Goal: Transaction & Acquisition: Purchase product/service

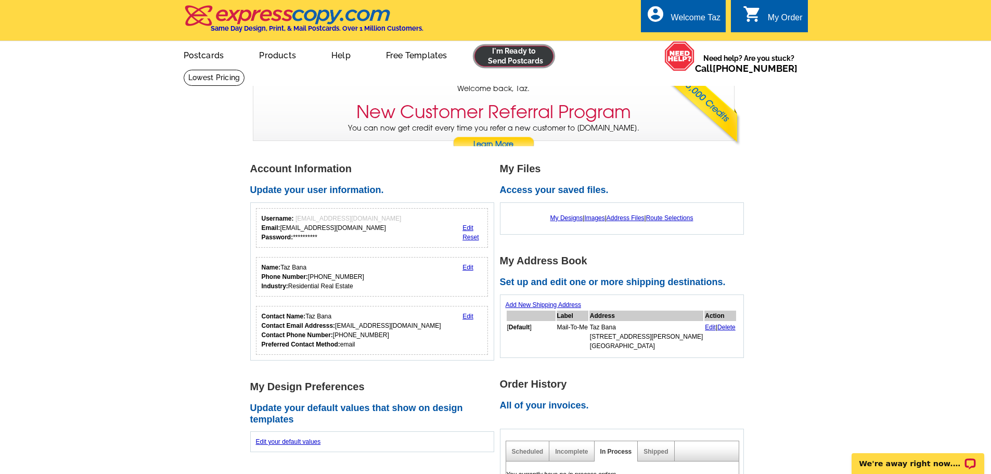
click at [520, 56] on link at bounding box center [514, 56] width 80 height 21
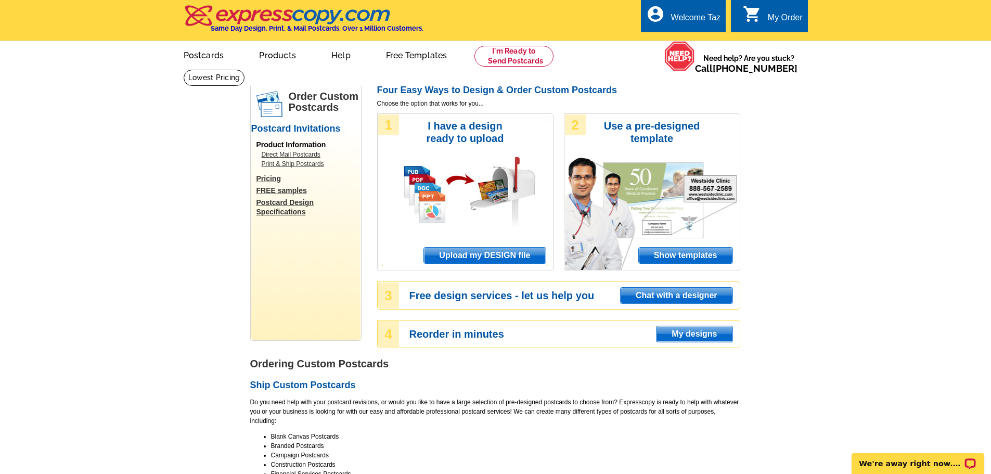
click at [483, 258] on span "Upload my DESIGN file" at bounding box center [484, 256] width 121 height 16
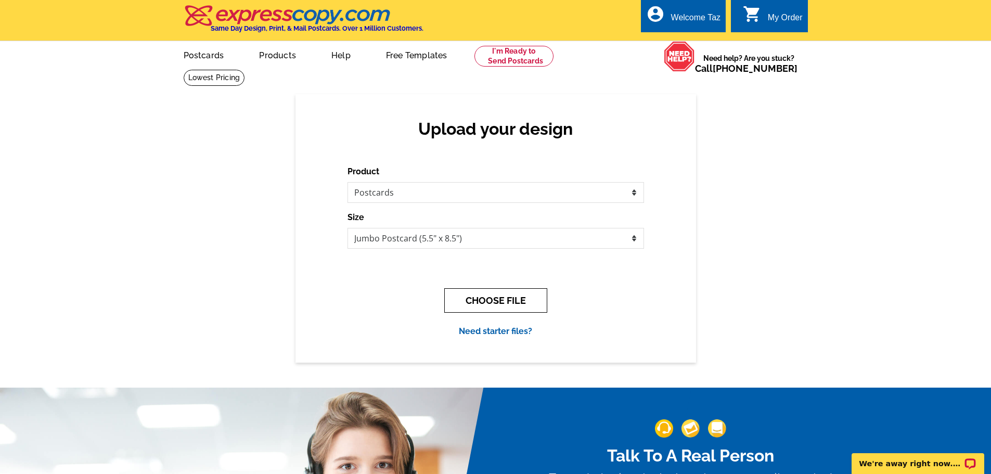
click at [499, 307] on button "CHOOSE FILE" at bounding box center [495, 300] width 103 height 24
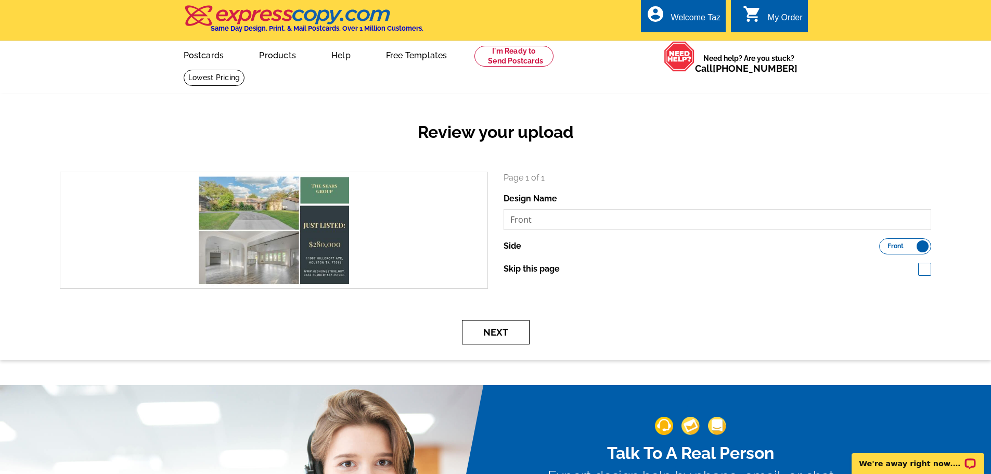
click at [501, 336] on button "Next" at bounding box center [496, 332] width 68 height 24
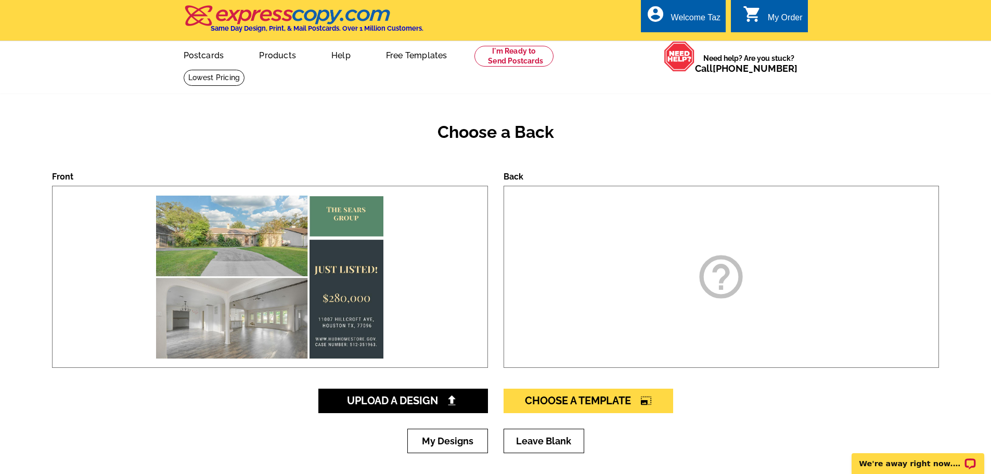
click at [717, 281] on icon "help_outline" at bounding box center [721, 277] width 52 height 52
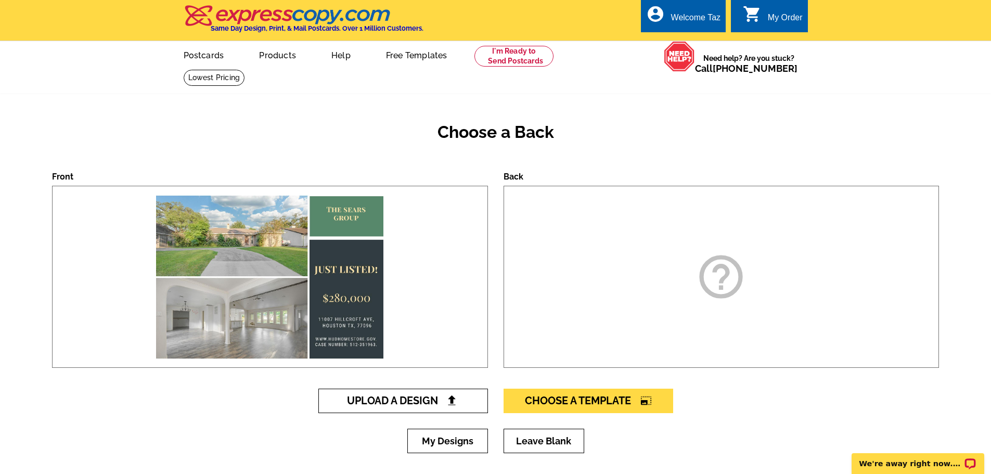
click at [423, 401] on span "Upload A Design" at bounding box center [403, 400] width 112 height 12
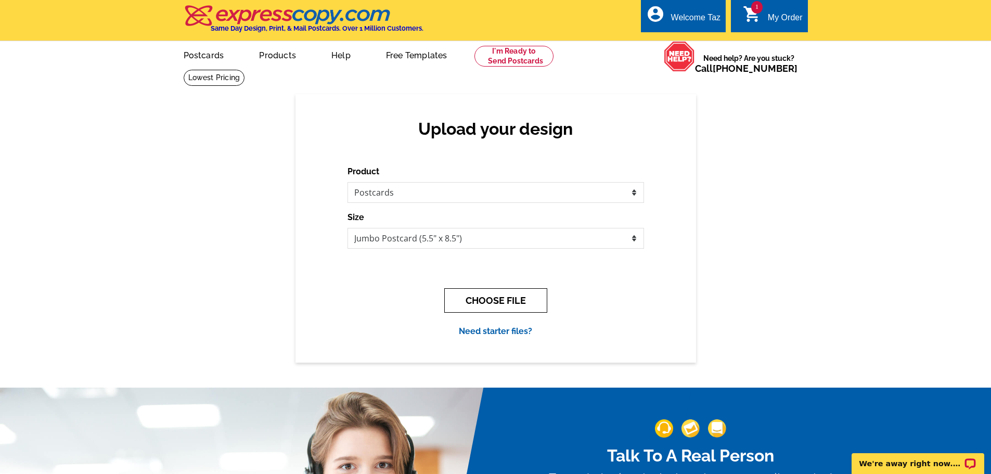
click at [476, 302] on button "CHOOSE FILE" at bounding box center [495, 300] width 103 height 24
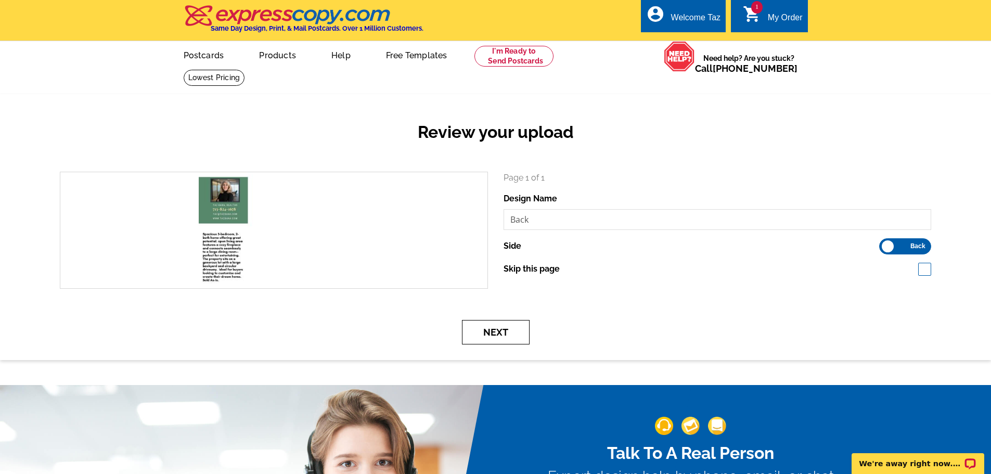
click at [509, 332] on button "Next" at bounding box center [496, 332] width 68 height 24
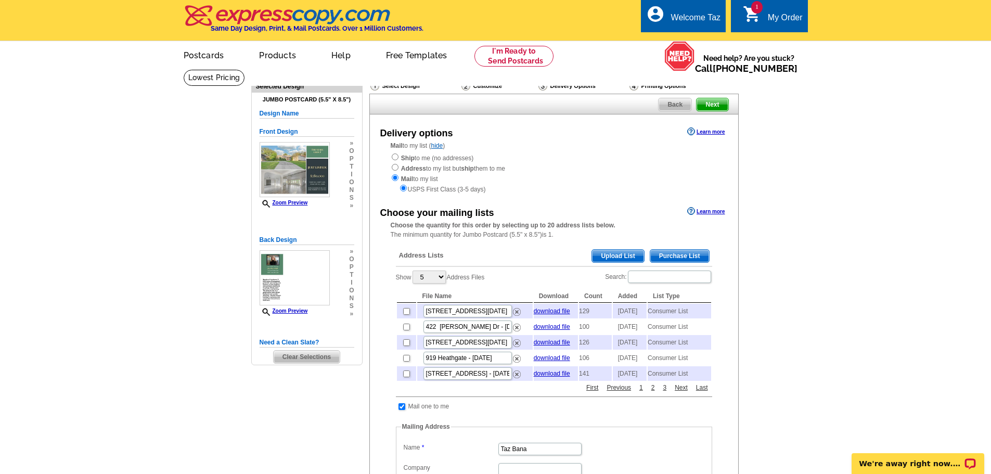
scroll to position [52, 0]
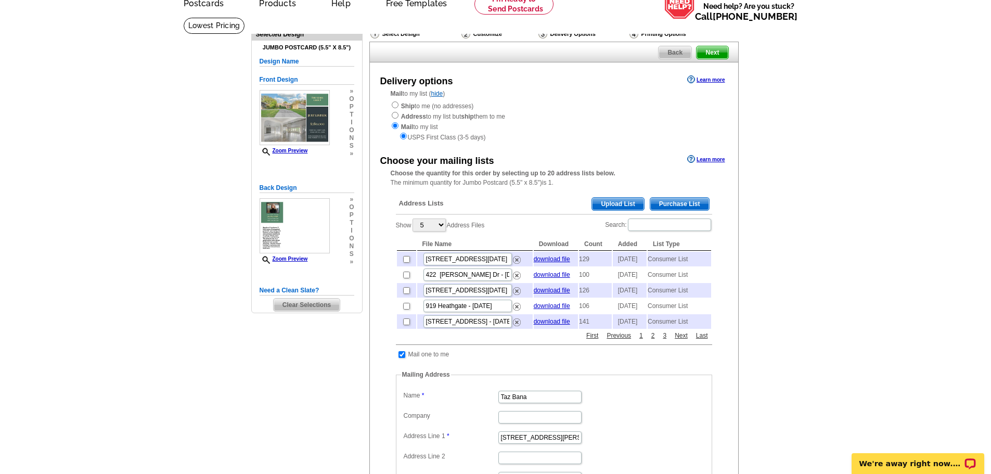
click at [689, 207] on span "Purchase List" at bounding box center [679, 204] width 59 height 12
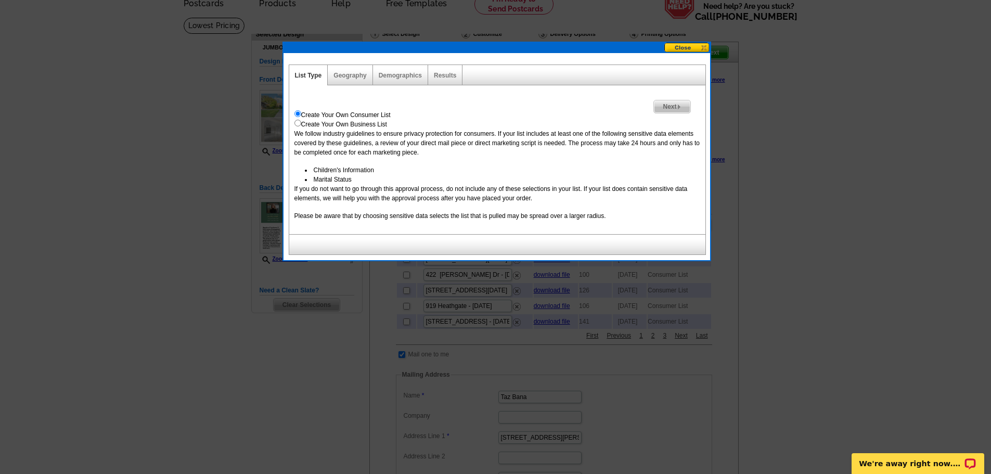
click at [671, 109] on span "Next" at bounding box center [672, 106] width 36 height 12
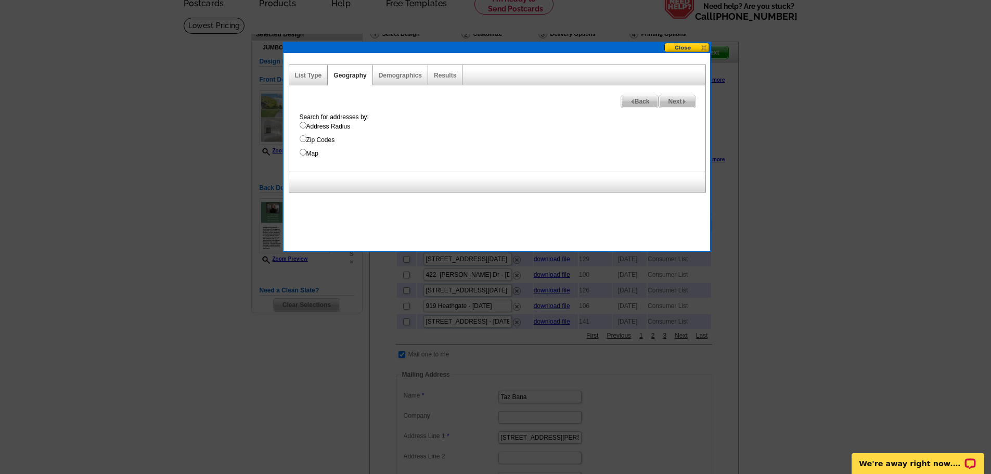
click at [302, 127] on input "Address Radius" at bounding box center [302, 125] width 7 height 7
radio input "true"
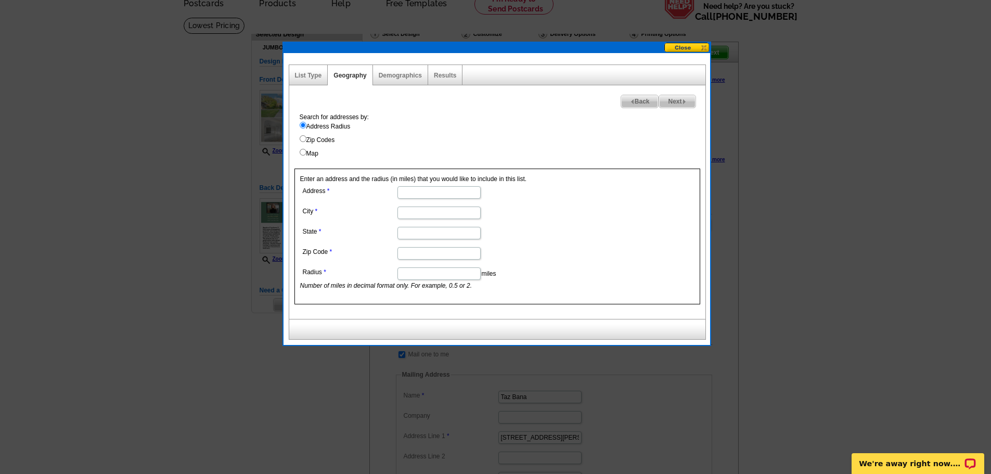
click at [304, 125] on input "Address Radius" at bounding box center [302, 125] width 7 height 7
click at [303, 139] on input "Zip Codes" at bounding box center [302, 138] width 7 height 7
radio input "true"
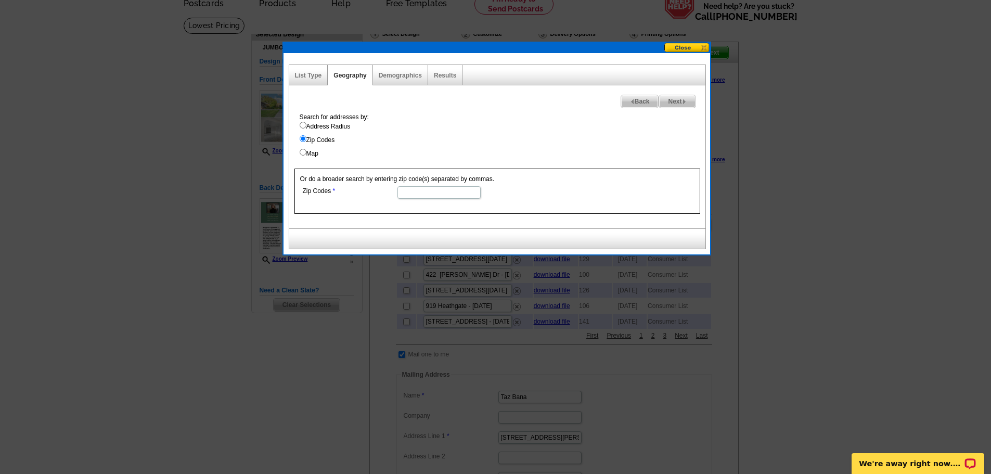
click at [303, 151] on input "Map" at bounding box center [302, 152] width 7 height 7
radio input "true"
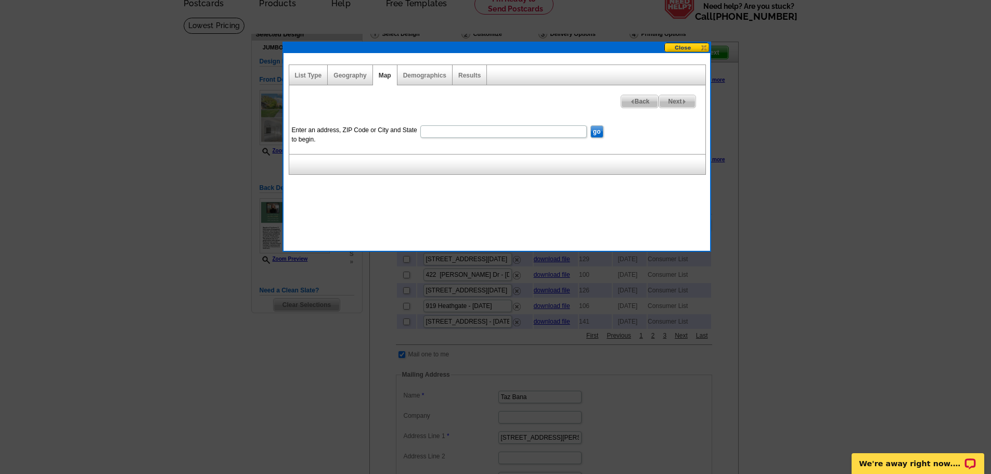
click at [449, 134] on input "Enter an address, ZIP Code or City and State to begin." at bounding box center [503, 131] width 166 height 12
type input "11007 Hillcroft Ave. Houston, Tx 77096"
click at [594, 132] on input "go" at bounding box center [596, 131] width 13 height 12
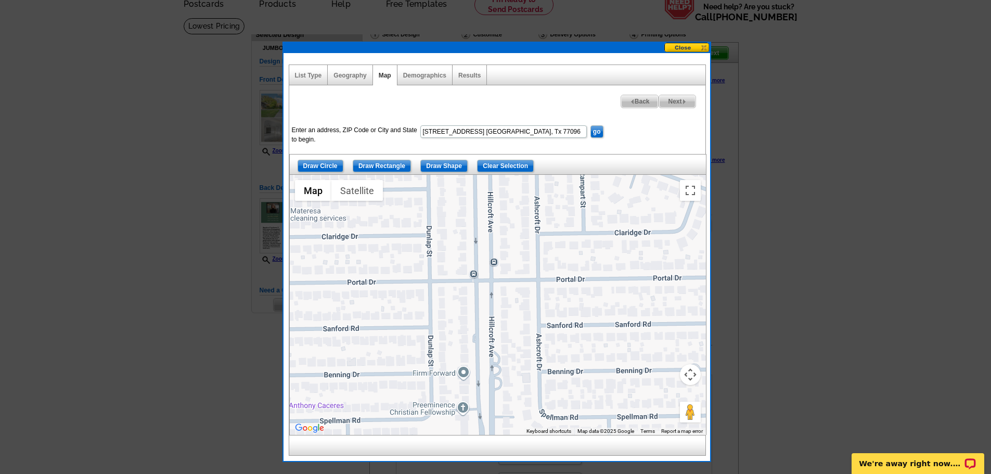
click at [639, 102] on span "Back" at bounding box center [639, 101] width 37 height 12
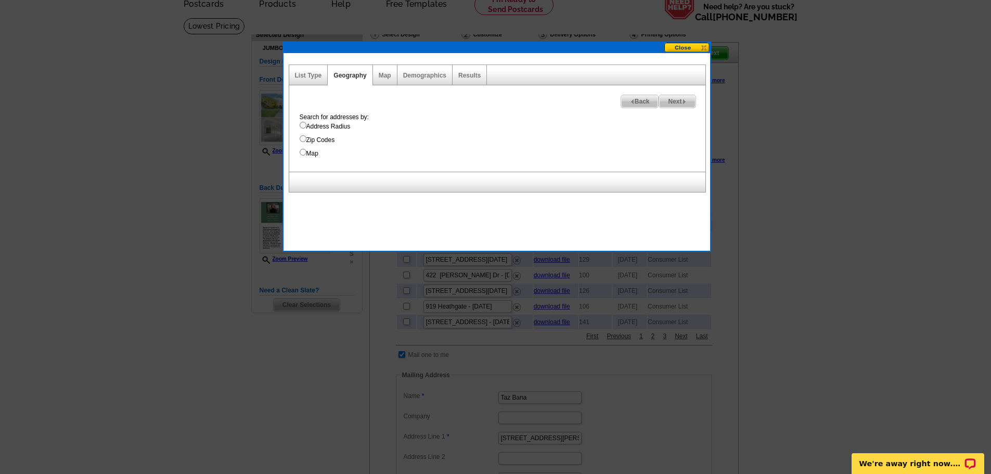
click at [303, 139] on input "Zip Codes" at bounding box center [302, 138] width 7 height 7
radio input "true"
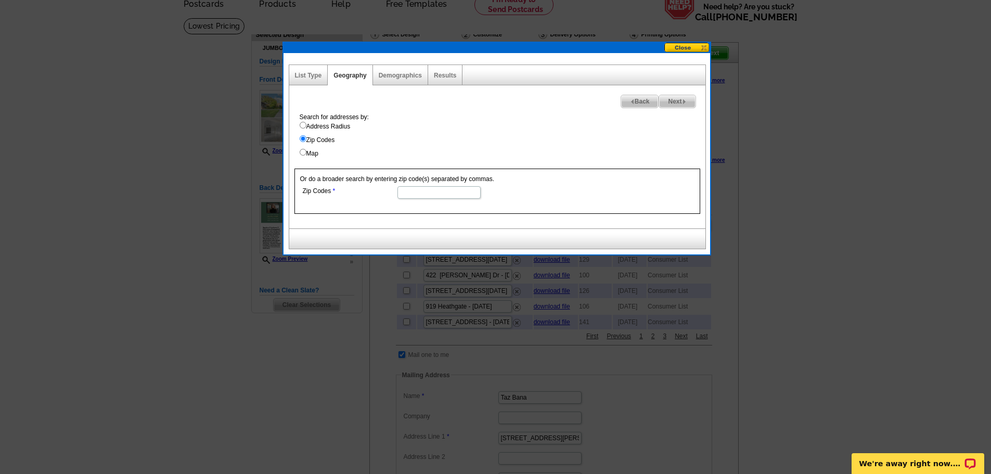
click at [438, 189] on input "Zip Codes" at bounding box center [438, 192] width 83 height 12
type input "77096"
click at [683, 101] on img at bounding box center [684, 101] width 5 height 5
select select
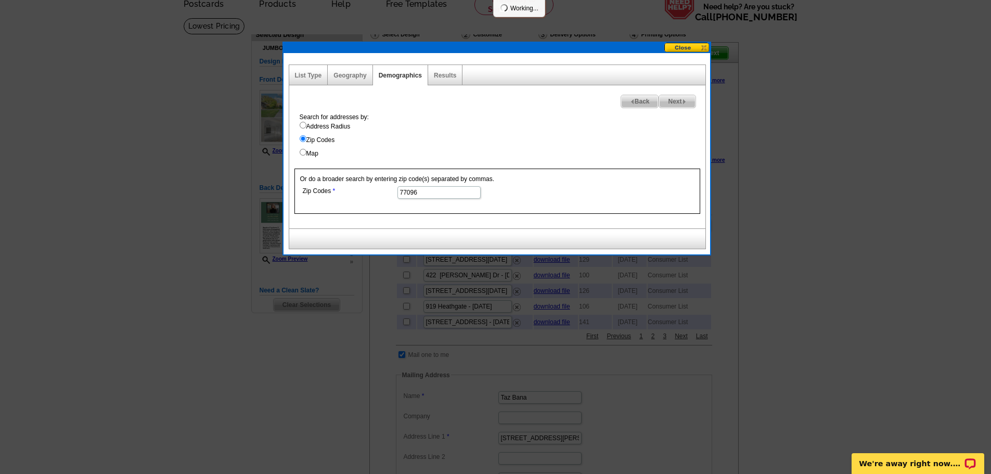
select select
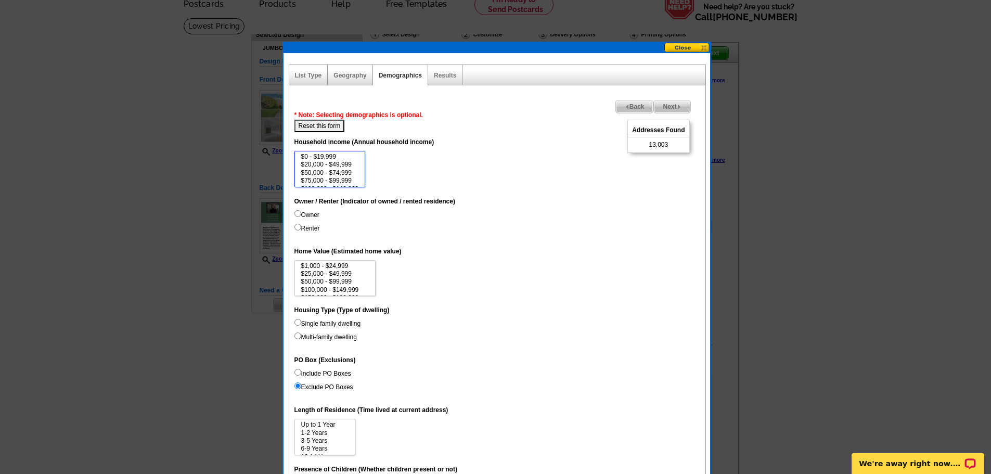
scroll to position [21, 0]
click at [296, 226] on input "Renter" at bounding box center [297, 227] width 7 height 7
radio input "true"
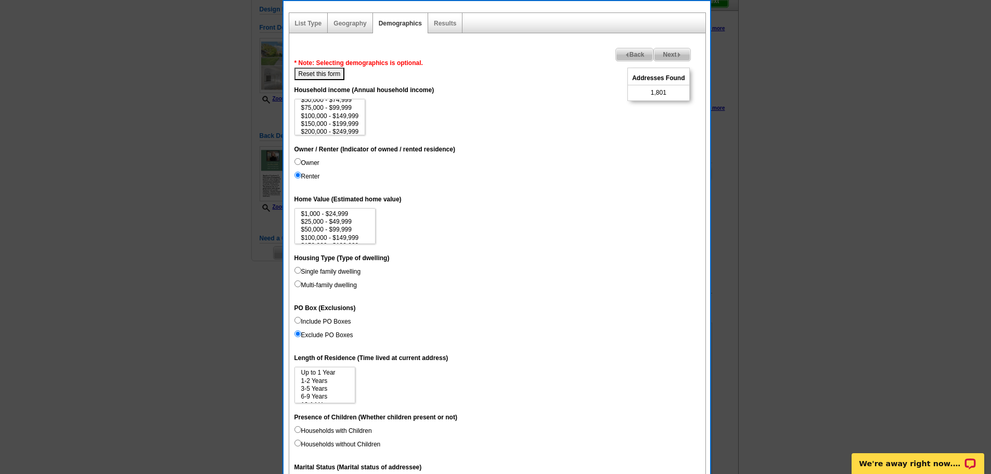
scroll to position [156, 0]
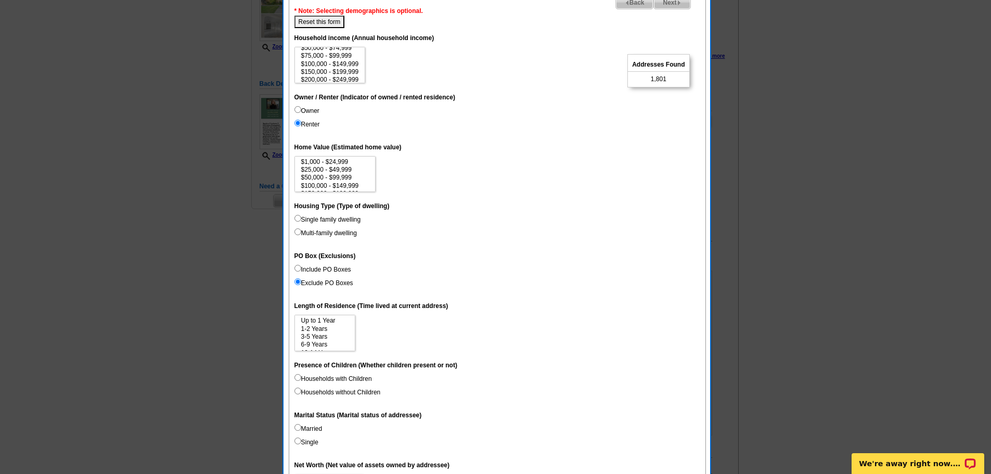
click at [296, 232] on input "Multi-family dwelling" at bounding box center [297, 231] width 7 height 7
radio input "true"
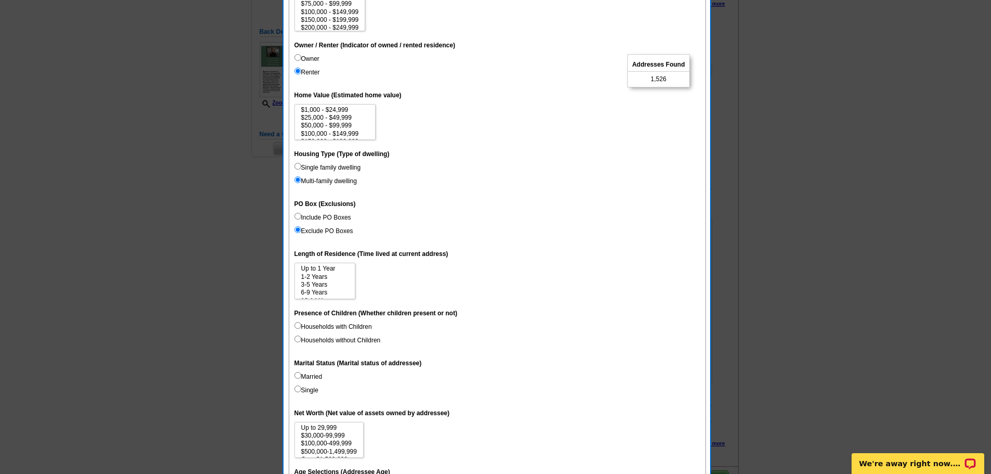
scroll to position [260, 0]
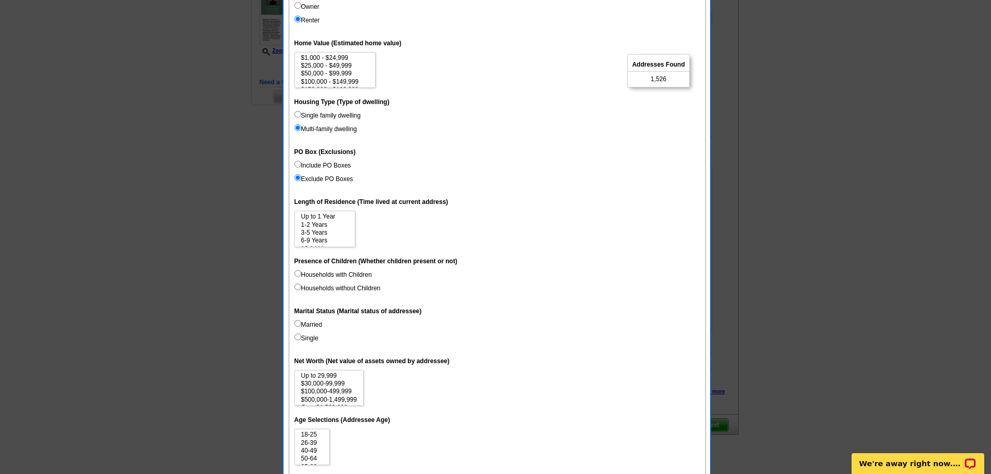
click at [296, 272] on input "Households with Children" at bounding box center [297, 273] width 7 height 7
radio input "true"
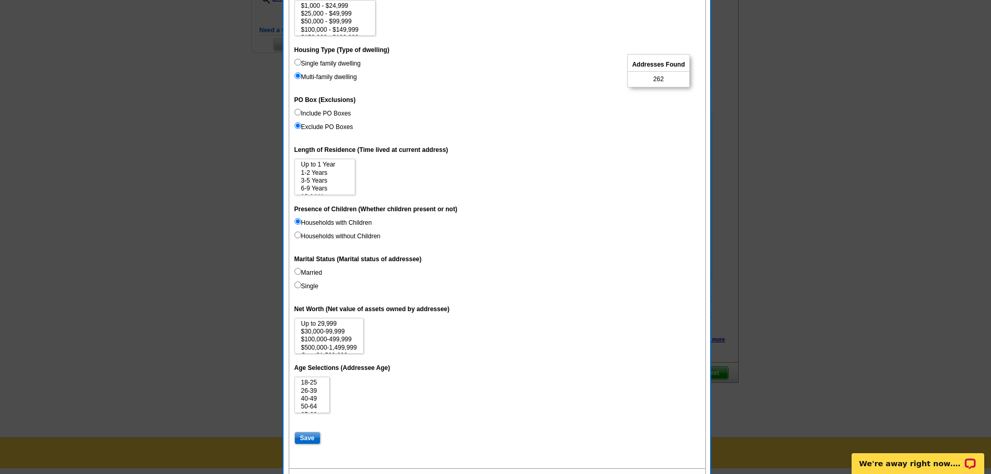
click at [299, 272] on input "Married" at bounding box center [297, 271] width 7 height 7
radio input "true"
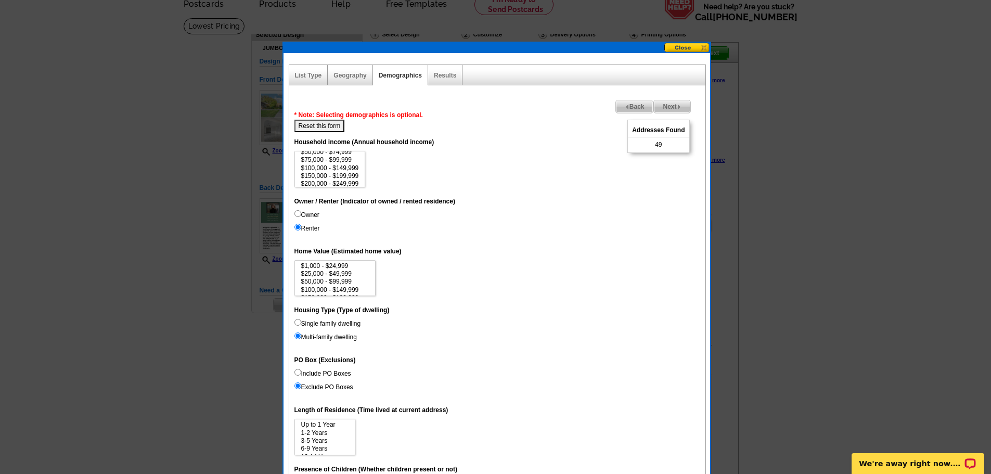
scroll to position [104, 0]
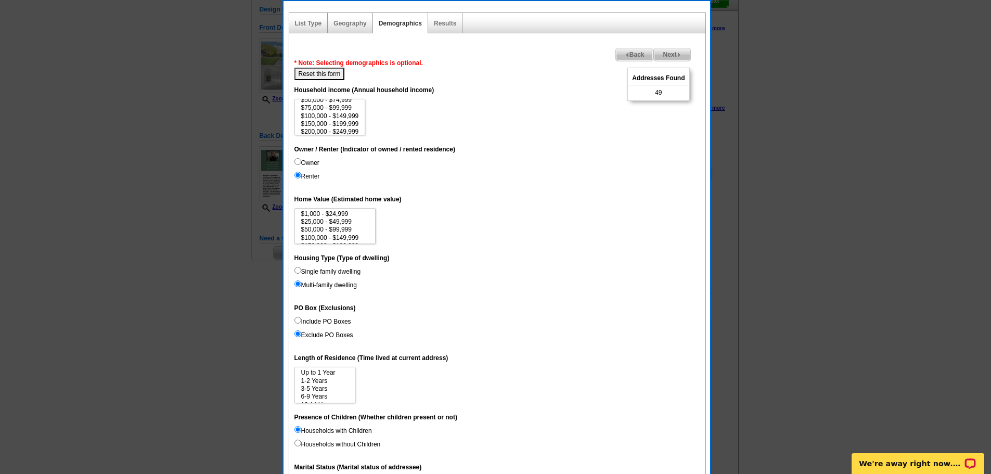
click at [296, 269] on input "Single family dwelling" at bounding box center [297, 270] width 7 height 7
radio input "true"
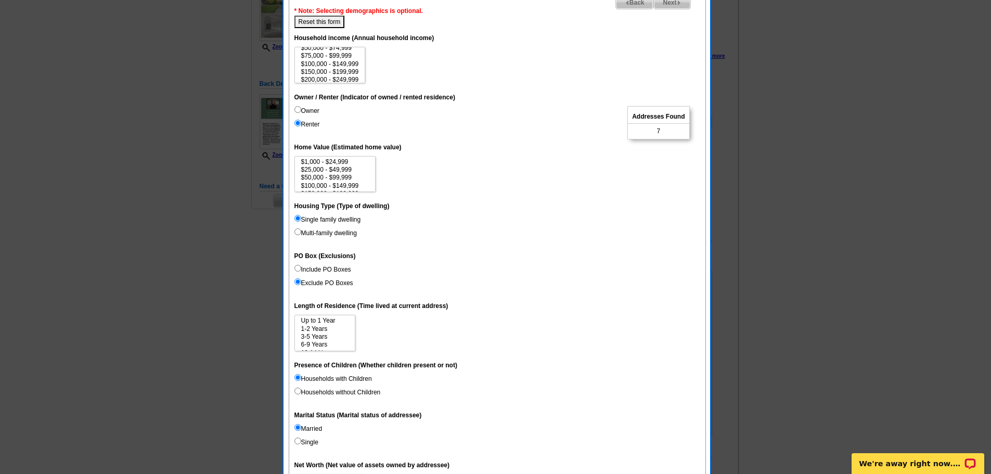
scroll to position [208, 0]
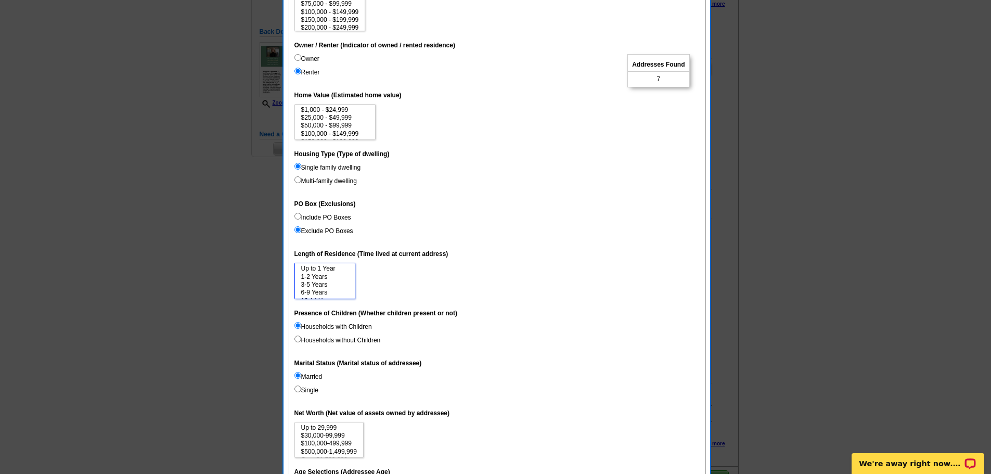
select select "1-2"
click at [321, 279] on option "1-2 Years" at bounding box center [324, 277] width 49 height 8
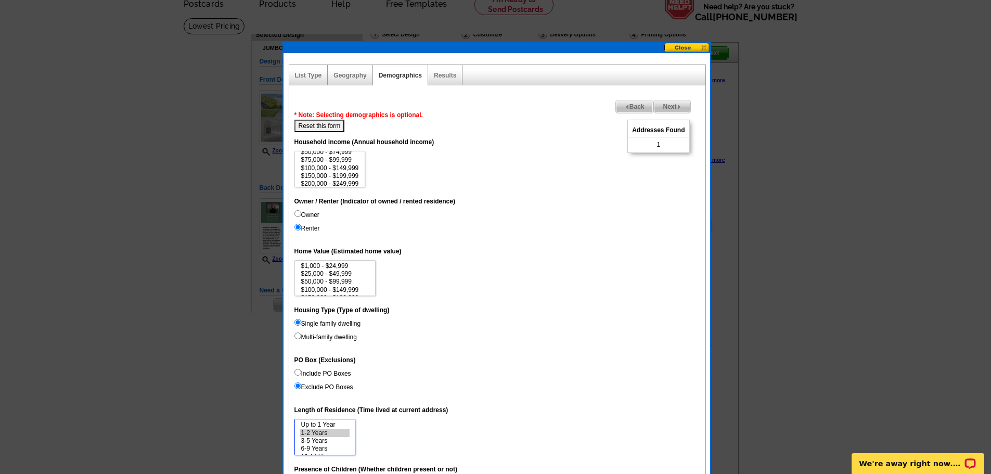
scroll to position [104, 0]
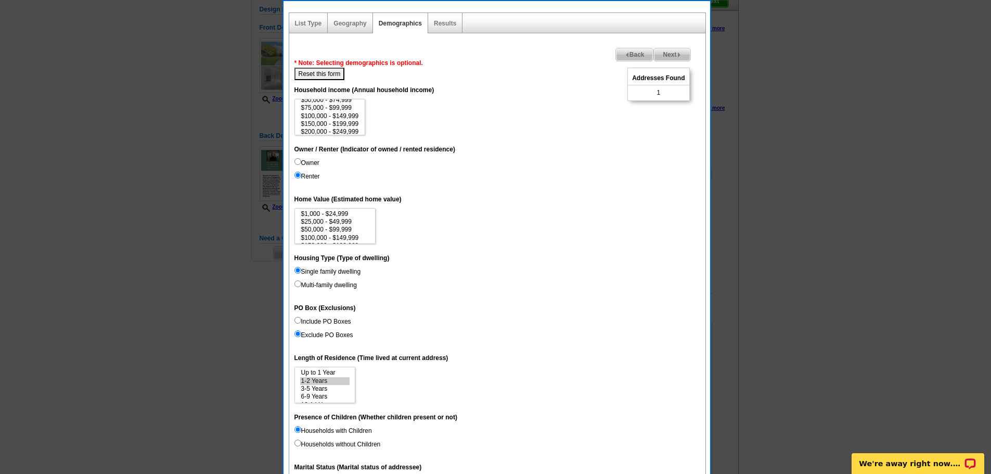
click at [298, 161] on input "Owner" at bounding box center [297, 161] width 7 height 7
radio input "true"
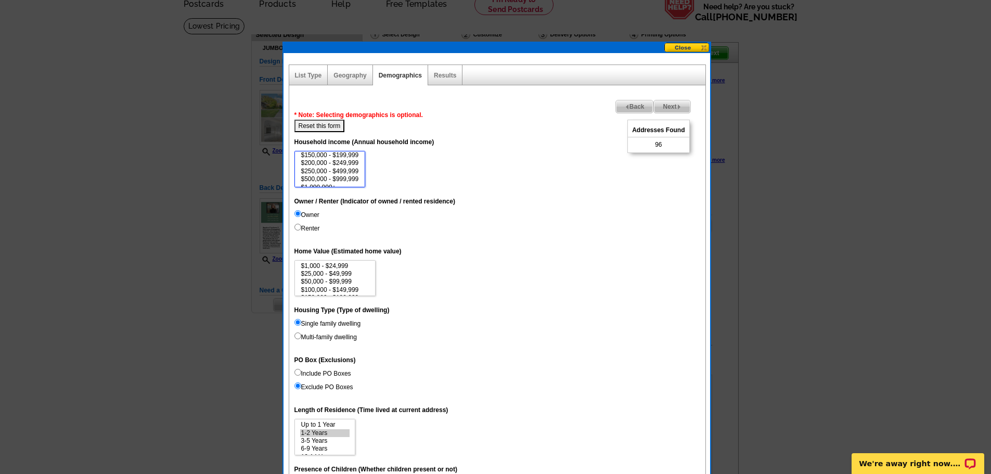
scroll to position [21, 0]
click at [335, 168] on option "$100,000 - $149,999" at bounding box center [330, 168] width 60 height 8
click at [336, 174] on option "$150,000 - $199,999" at bounding box center [330, 176] width 60 height 8
select select "100000-149999"
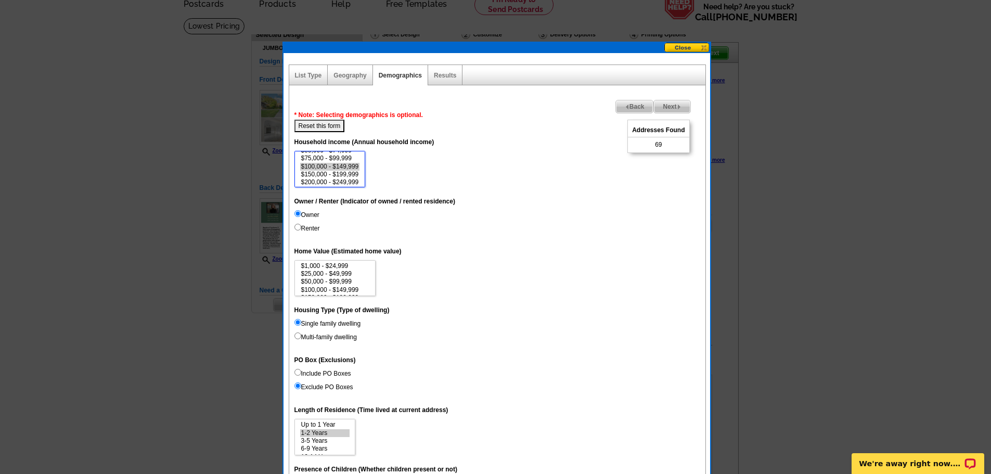
click at [338, 184] on option "$200,000 - $249,999" at bounding box center [330, 182] width 60 height 8
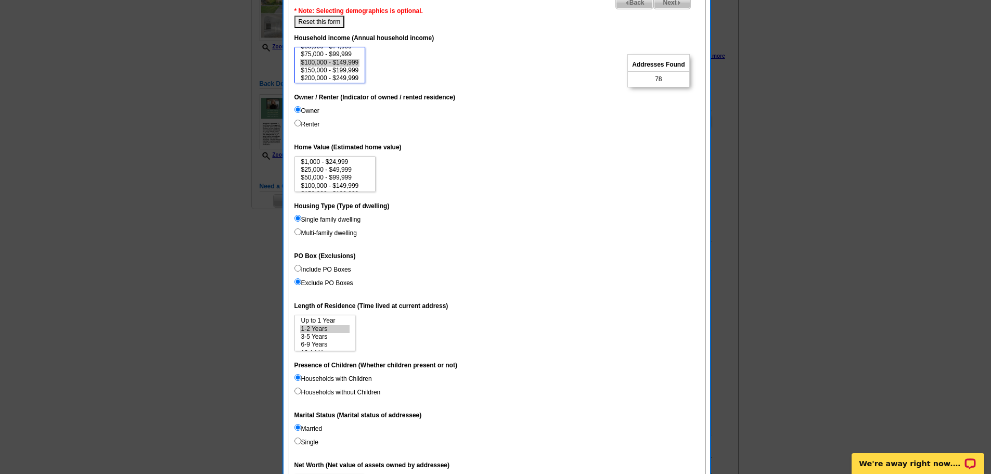
scroll to position [208, 0]
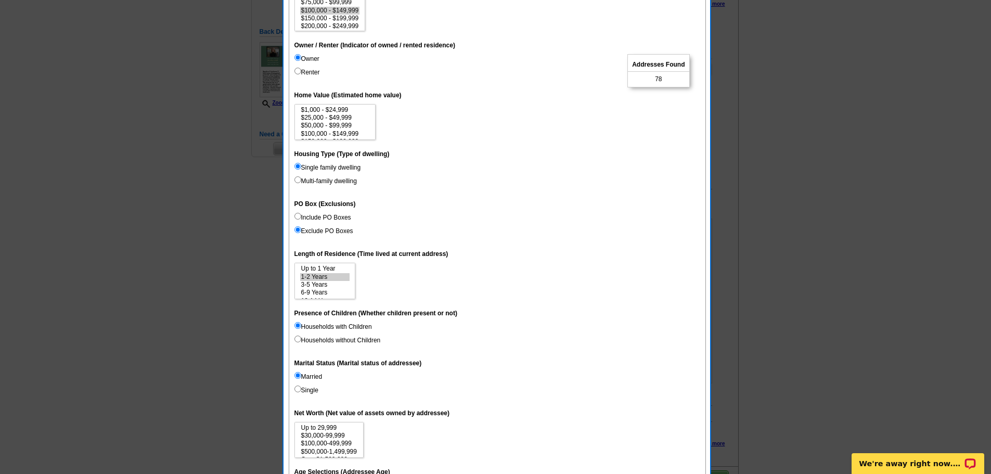
click at [298, 324] on input "Households with Children" at bounding box center [297, 325] width 7 height 7
click at [316, 377] on label "Married" at bounding box center [308, 376] width 28 height 9
click at [301, 377] on input "Married" at bounding box center [297, 375] width 7 height 7
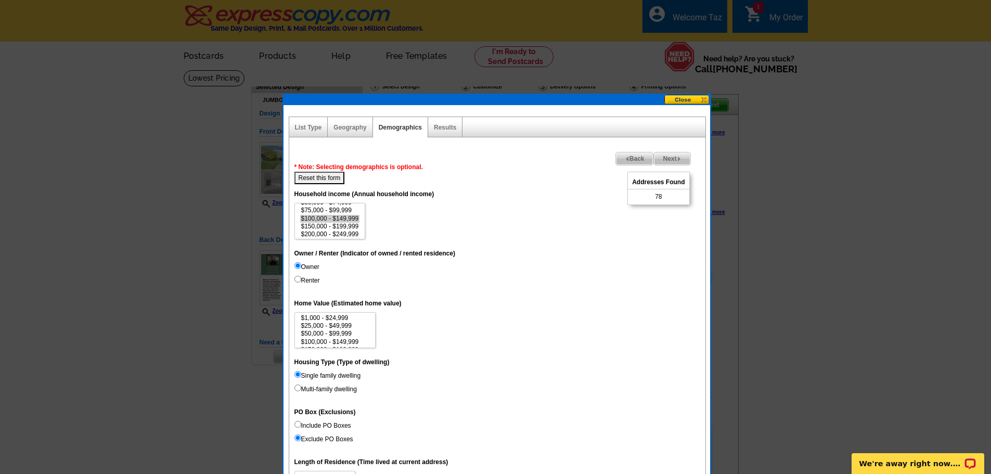
scroll to position [52, 0]
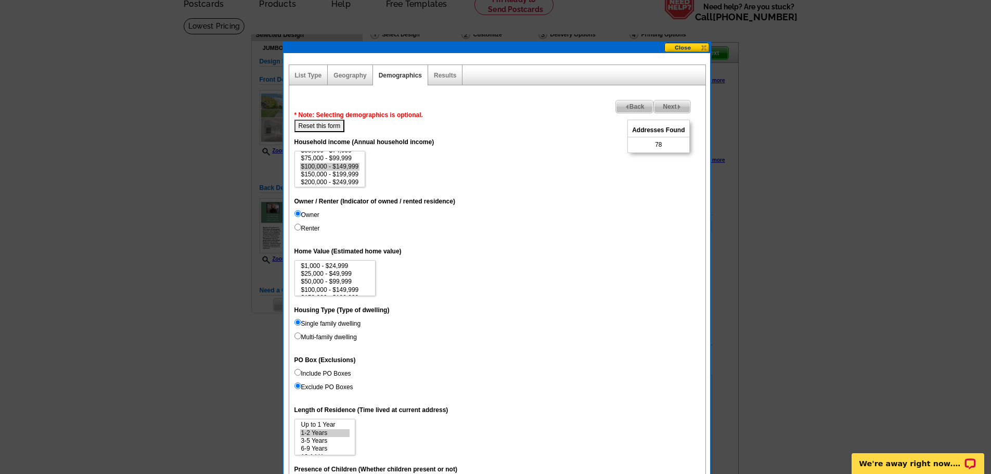
click at [308, 125] on button "Reset this form" at bounding box center [319, 126] width 50 height 12
select select
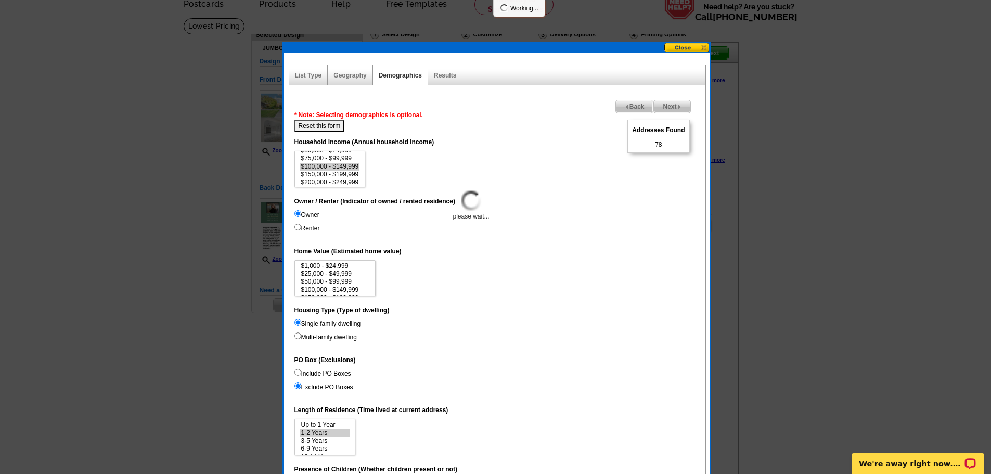
select select
click at [297, 227] on input "Renter" at bounding box center [297, 227] width 7 height 7
radio input "true"
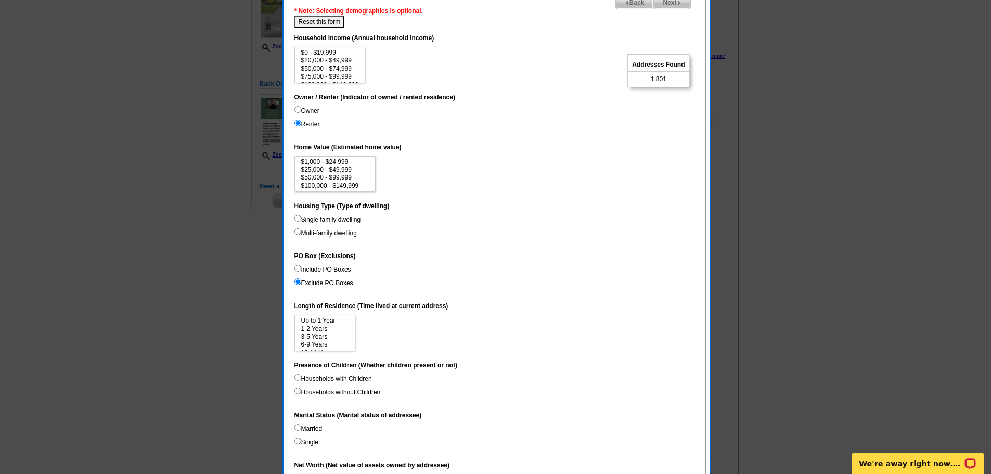
scroll to position [208, 0]
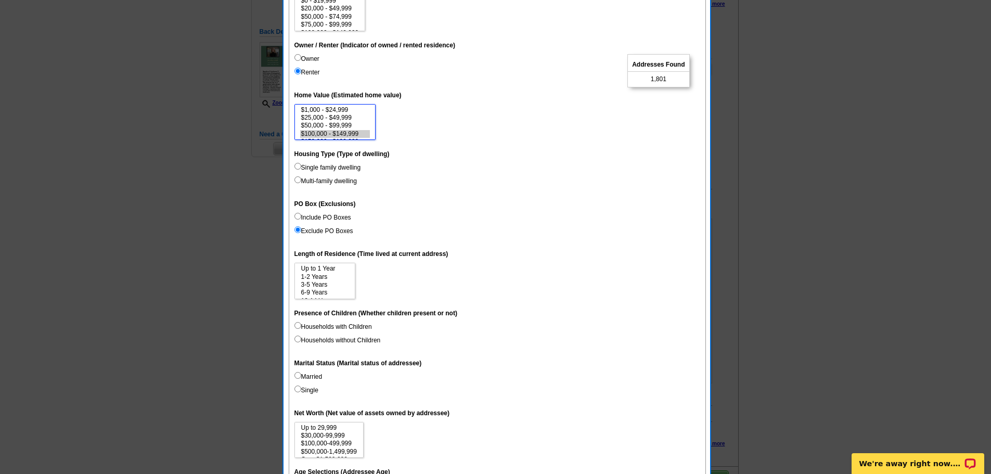
click at [359, 134] on option "$100,000 - $149,999" at bounding box center [335, 134] width 70 height 8
click at [348, 123] on option "$50,000 - $99,999" at bounding box center [335, 126] width 70 height 8
click at [349, 122] on option "$150,000 - $199,999" at bounding box center [335, 121] width 70 height 8
select select "50000-99999"
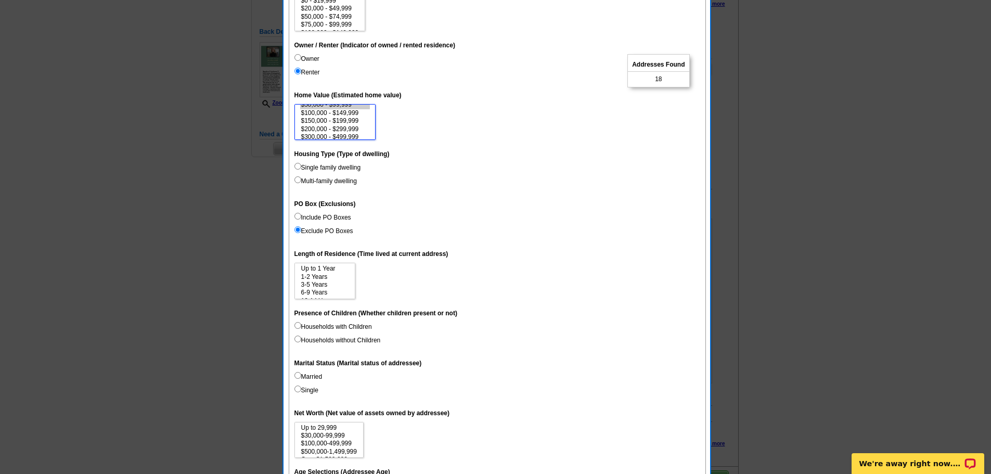
click at [352, 128] on option "$200,000 - $299,999" at bounding box center [335, 129] width 70 height 8
click at [303, 58] on label "Owner" at bounding box center [306, 58] width 25 height 9
click at [301, 58] on input "Owner" at bounding box center [297, 57] width 7 height 7
radio input "true"
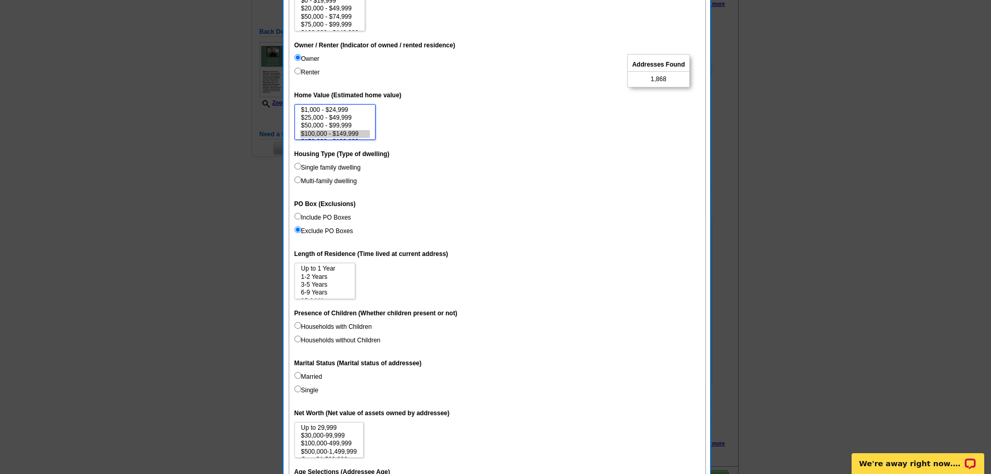
click at [348, 122] on option "$50,000 - $99,999" at bounding box center [335, 126] width 70 height 8
click at [350, 129] on option "$200,000 - $299,999" at bounding box center [335, 129] width 70 height 8
click at [353, 122] on option "$150,000 - $199,999" at bounding box center [335, 121] width 70 height 8
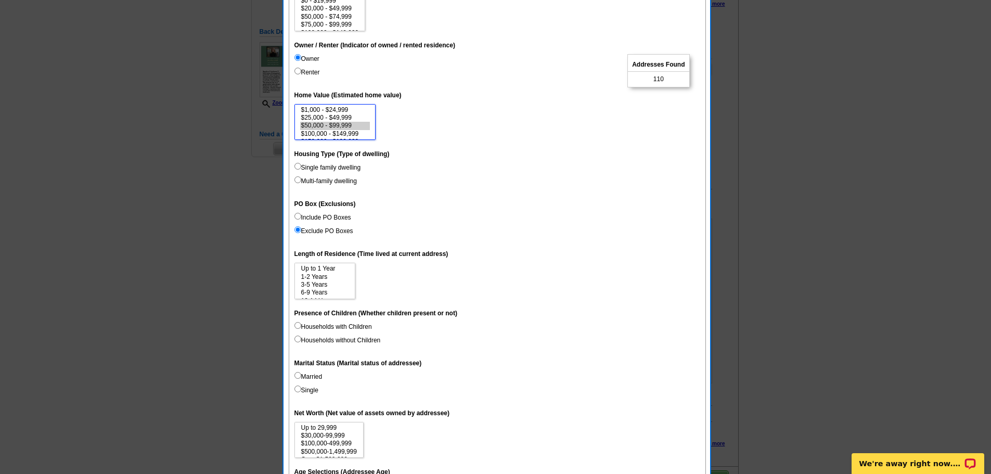
select select "50000-99999"
click at [357, 127] on option "$50,000 - $99,999" at bounding box center [335, 126] width 70 height 8
click at [296, 325] on input "Households with Children" at bounding box center [297, 325] width 7 height 7
radio input "true"
click at [296, 338] on input "Households without Children" at bounding box center [297, 338] width 7 height 7
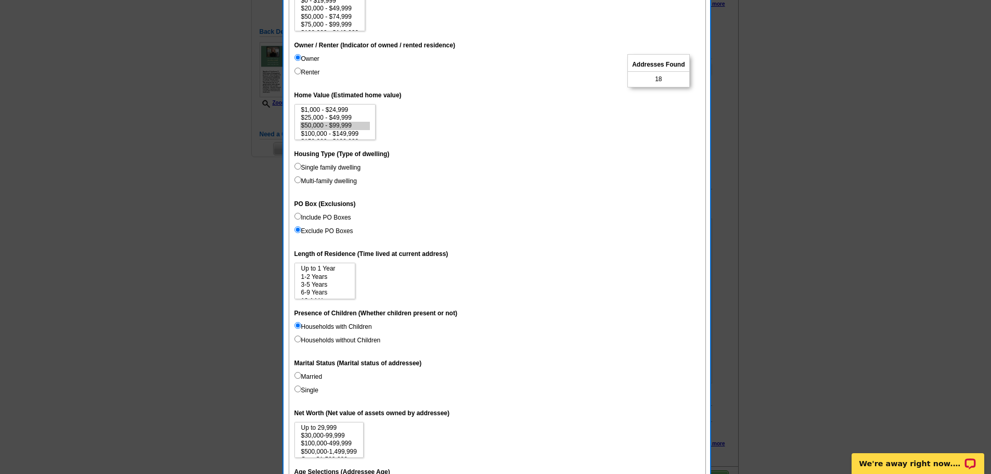
radio input "true"
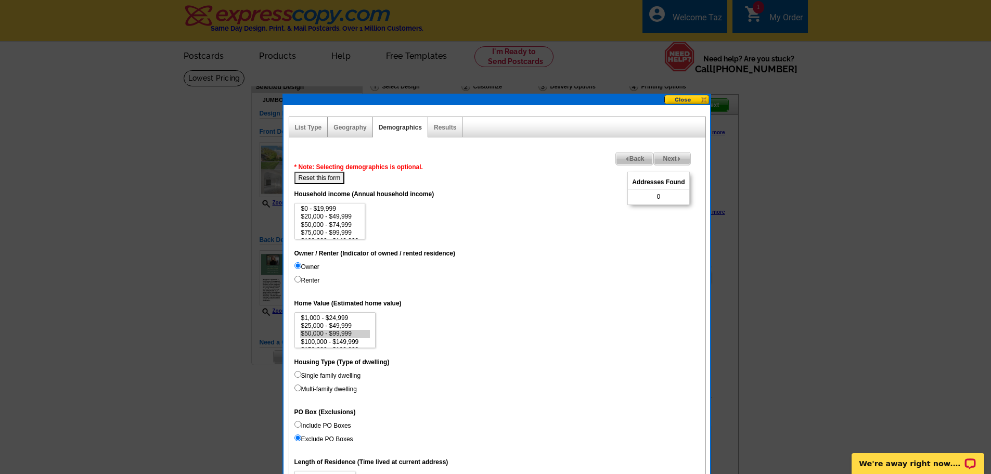
click at [324, 179] on button "Reset this form" at bounding box center [319, 178] width 50 height 12
select select
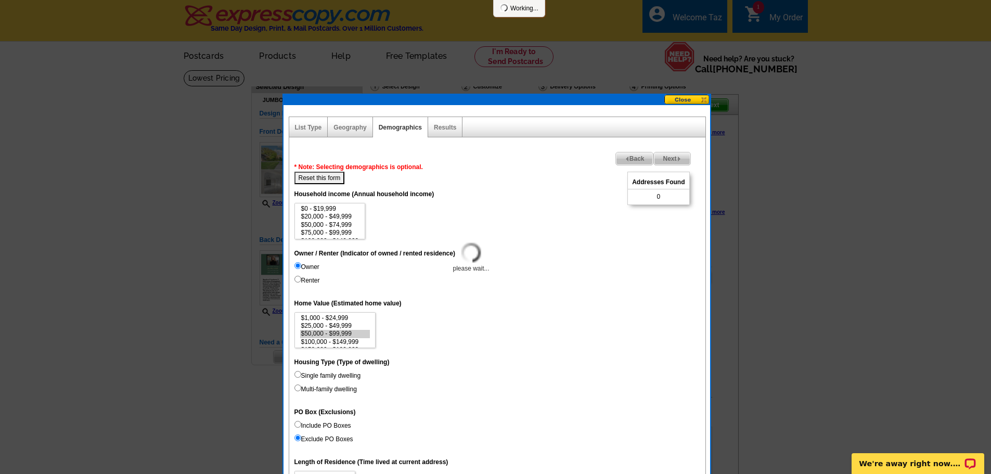
select select
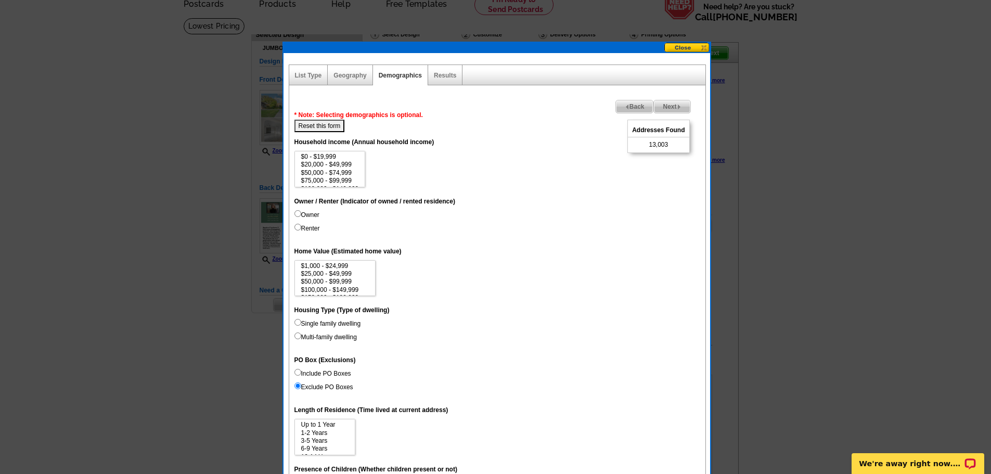
click at [296, 230] on input "Renter" at bounding box center [297, 227] width 7 height 7
radio input "true"
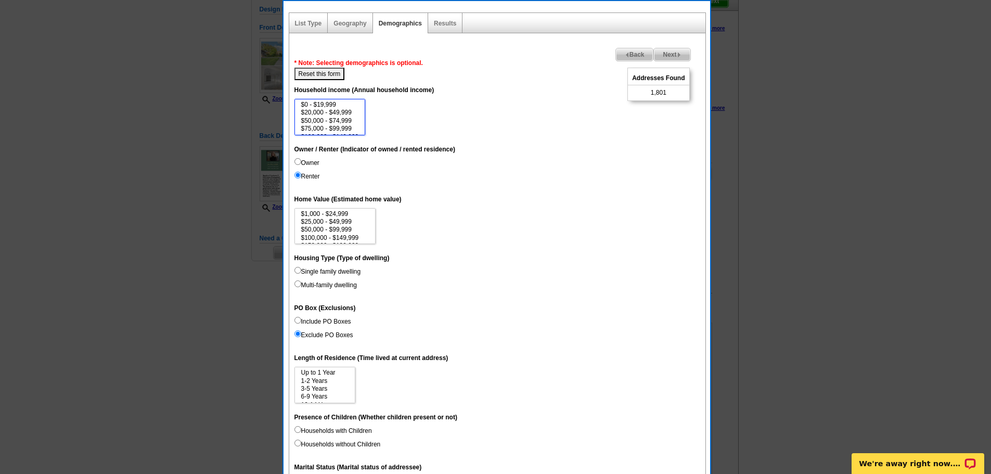
scroll to position [21, 0]
click at [332, 116] on option "$100,000 - $149,999" at bounding box center [330, 116] width 60 height 8
click at [335, 109] on option "$75,000 - $99,999" at bounding box center [330, 108] width 60 height 8
select select "75000-99999"
click at [335, 109] on option "$75,000 - $99,999" at bounding box center [330, 108] width 60 height 8
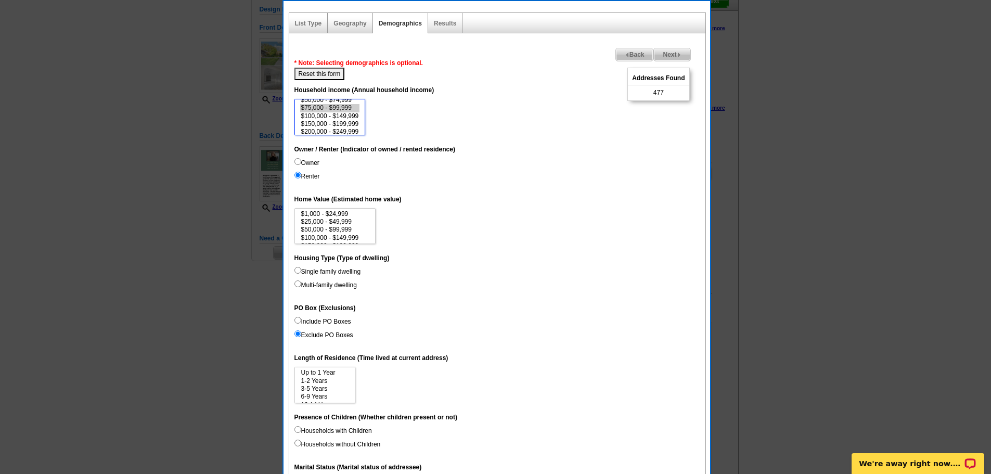
scroll to position [156, 0]
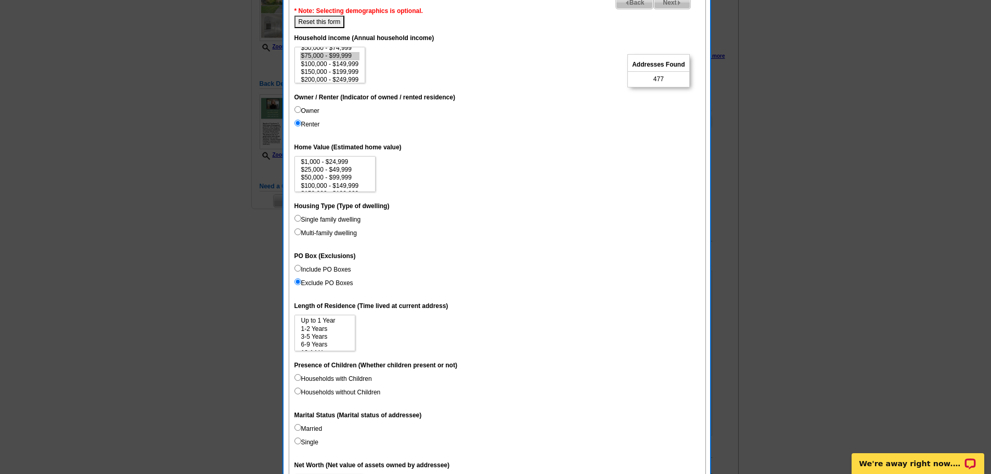
click at [298, 219] on input "Single family dwelling" at bounding box center [297, 218] width 7 height 7
radio input "true"
click at [302, 232] on label "Multi-family dwelling" at bounding box center [325, 232] width 62 height 9
click at [301, 232] on input "Multi-family dwelling" at bounding box center [297, 231] width 7 height 7
radio input "true"
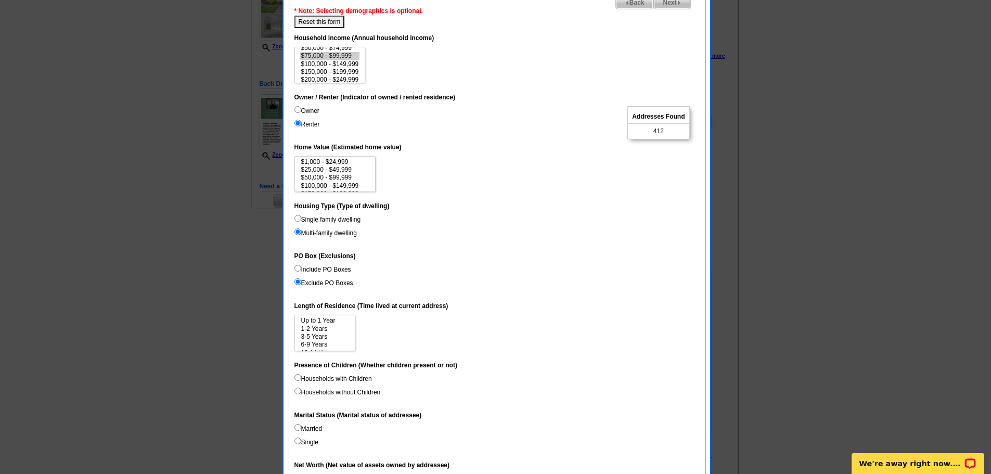
scroll to position [208, 0]
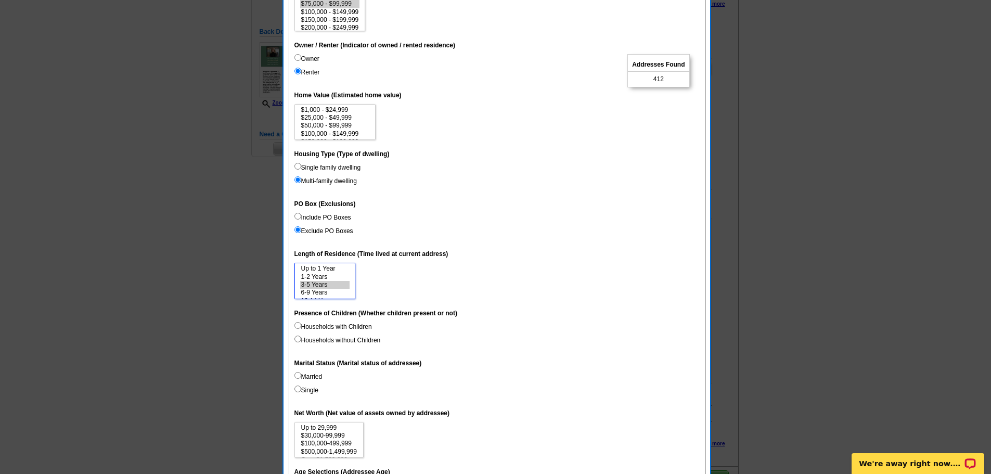
click at [322, 284] on option "3-5 Years" at bounding box center [324, 285] width 49 height 8
click at [323, 275] on option "1-2 Years" at bounding box center [324, 277] width 49 height 8
select select "1-2"
click at [323, 275] on option "1-2 Years" at bounding box center [324, 277] width 49 height 8
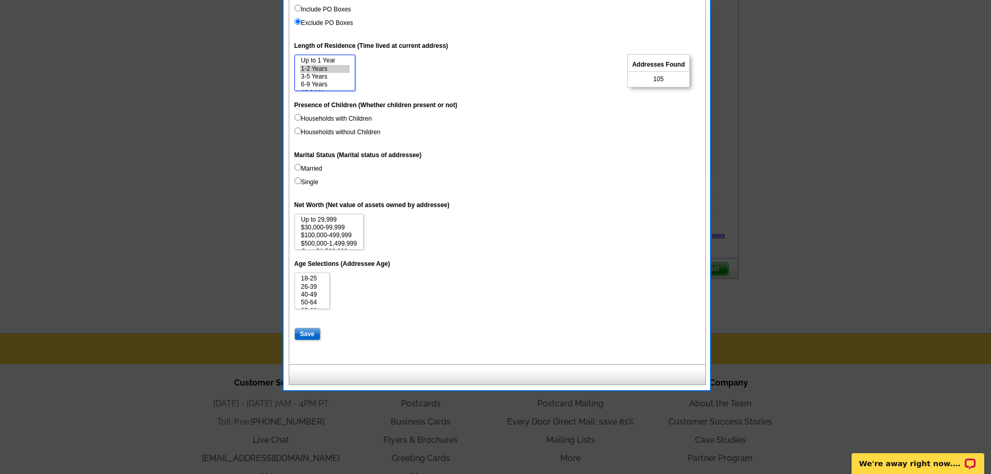
scroll to position [468, 0]
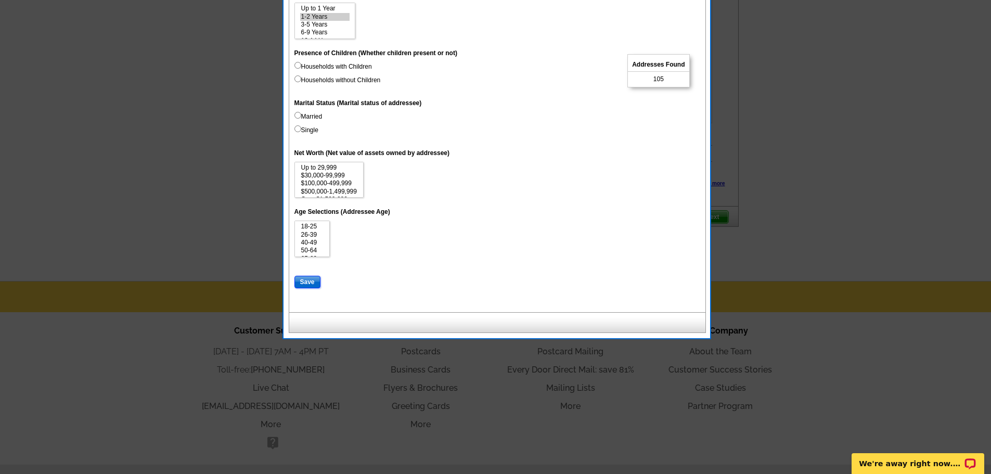
click at [312, 281] on input "Save" at bounding box center [307, 282] width 26 height 12
select select
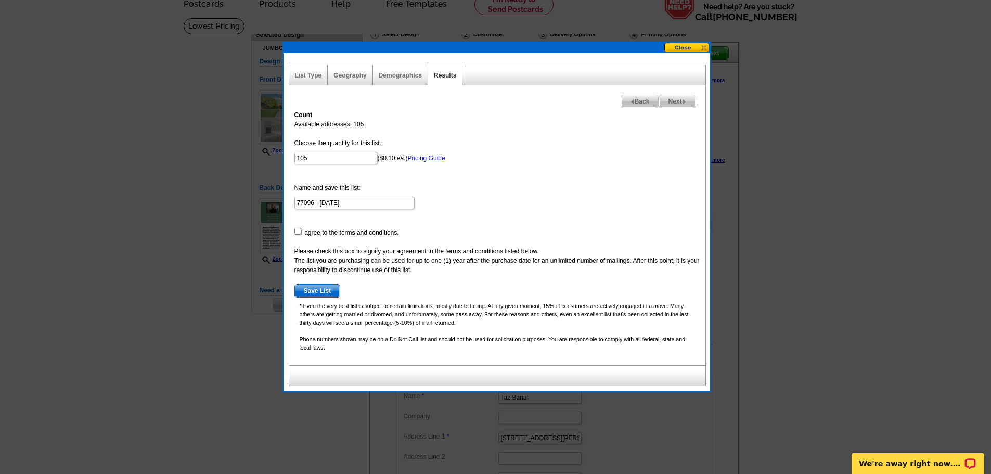
scroll to position [104, 0]
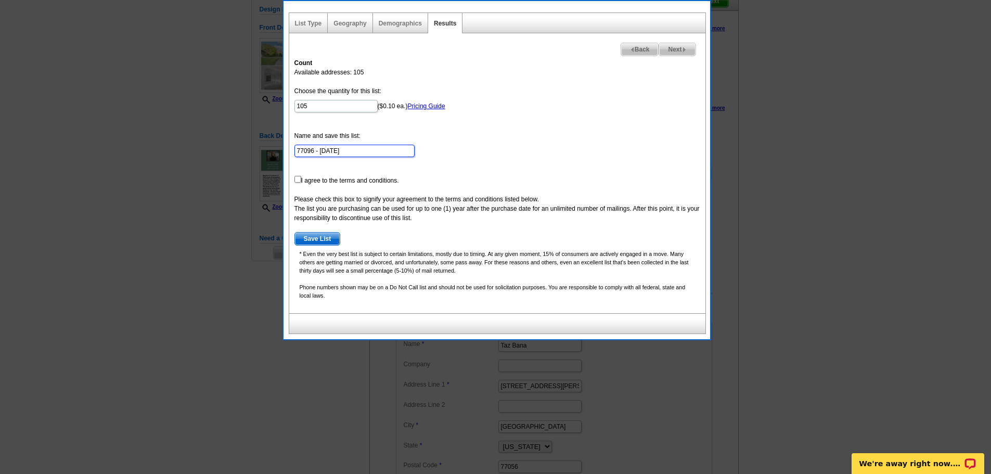
drag, startPoint x: 359, startPoint y: 149, endPoint x: 244, endPoint y: 151, distance: 114.9
click at [244, 151] on body "Welcome back Taz My Account Logout local_phone Same Day Design, Print, & Mail P…" at bounding box center [495, 381] width 991 height 971
type input "[STREET_ADDRESS]"
click at [296, 180] on input "checkbox" at bounding box center [297, 179] width 7 height 7
checkbox input "true"
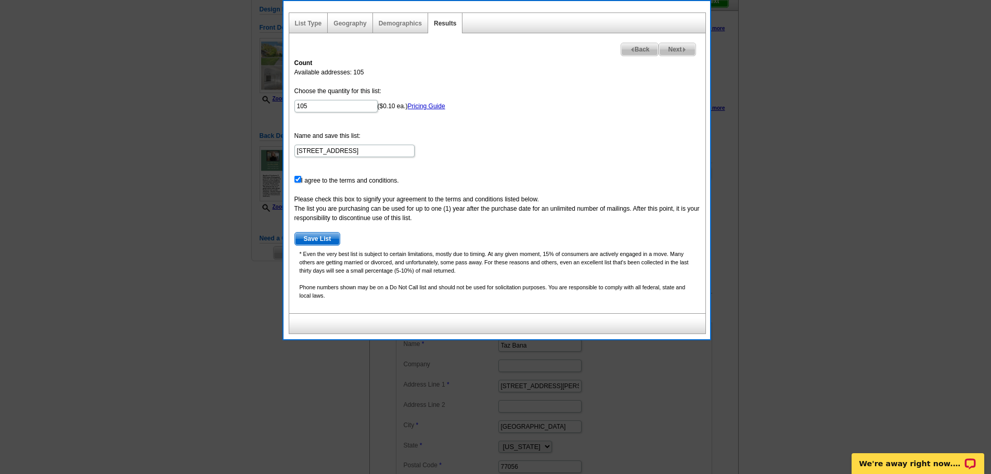
click at [323, 237] on span "Save List" at bounding box center [317, 238] width 45 height 12
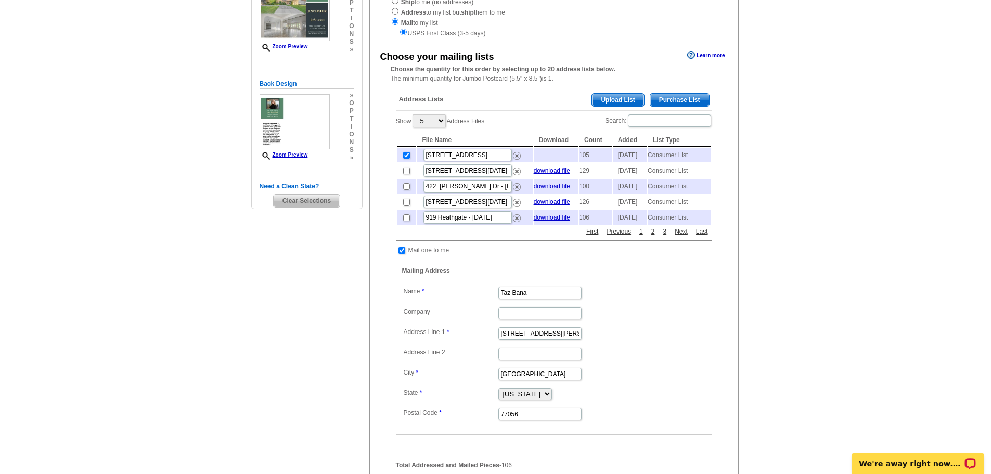
scroll to position [312, 0]
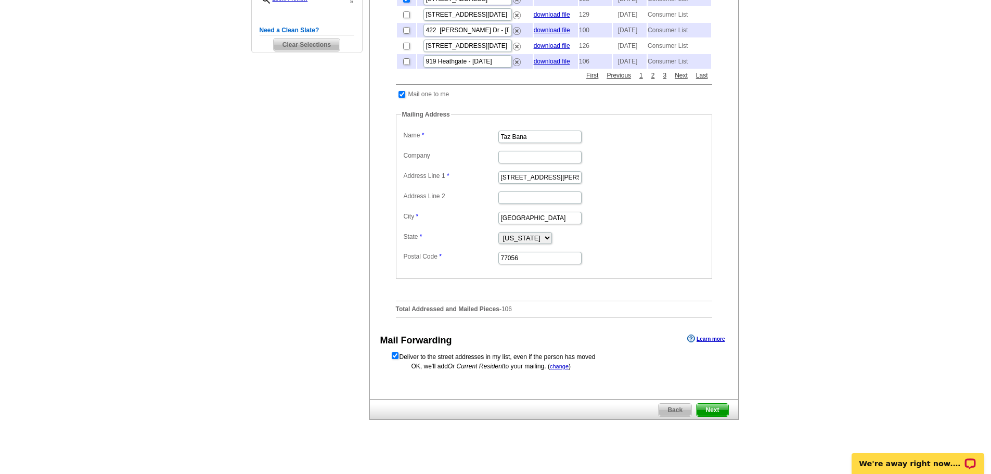
click at [713, 416] on span "Next" at bounding box center [711, 409] width 31 height 12
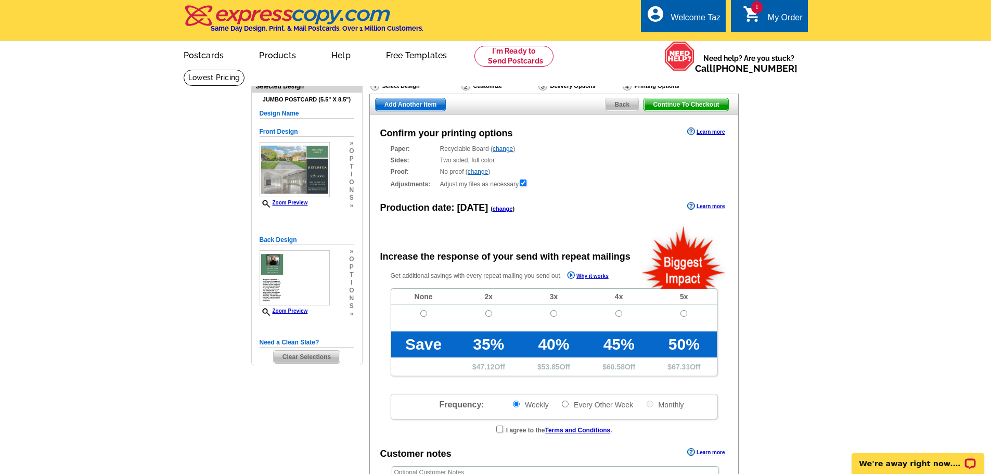
radio input "false"
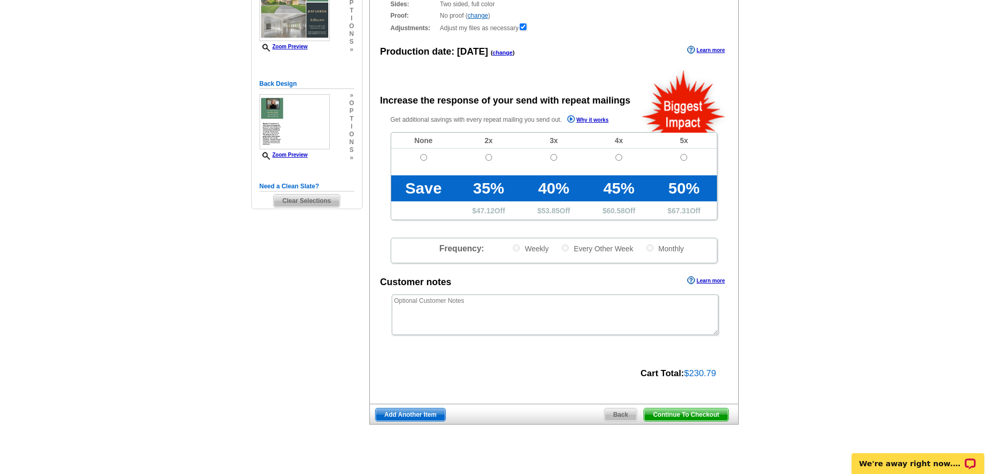
scroll to position [260, 0]
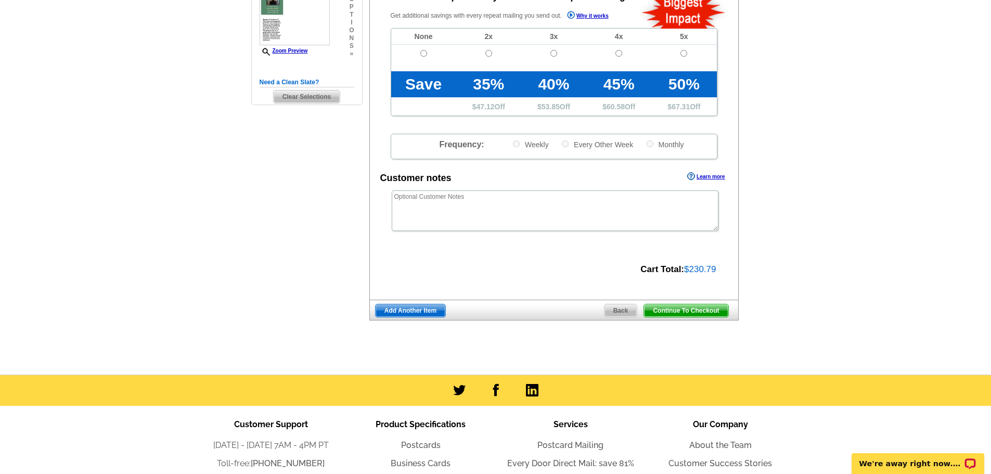
click at [704, 314] on span "Continue To Checkout" at bounding box center [686, 310] width 84 height 12
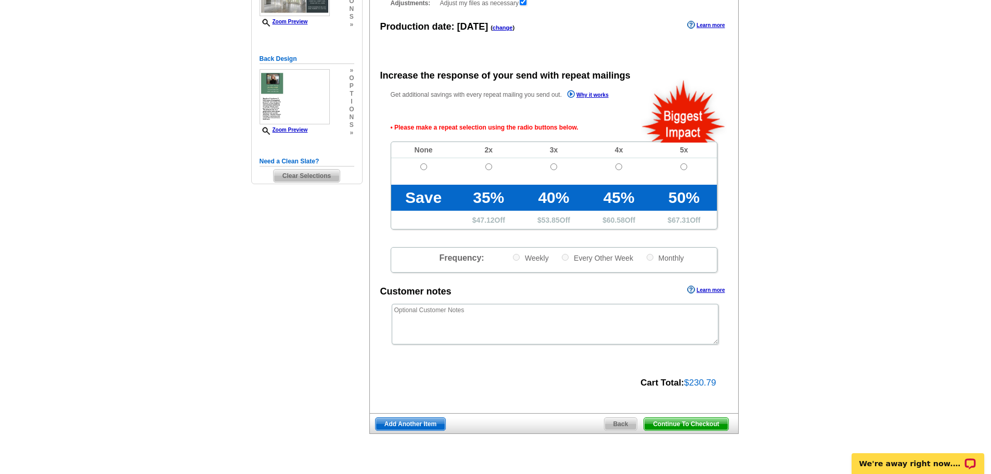
scroll to position [25, 0]
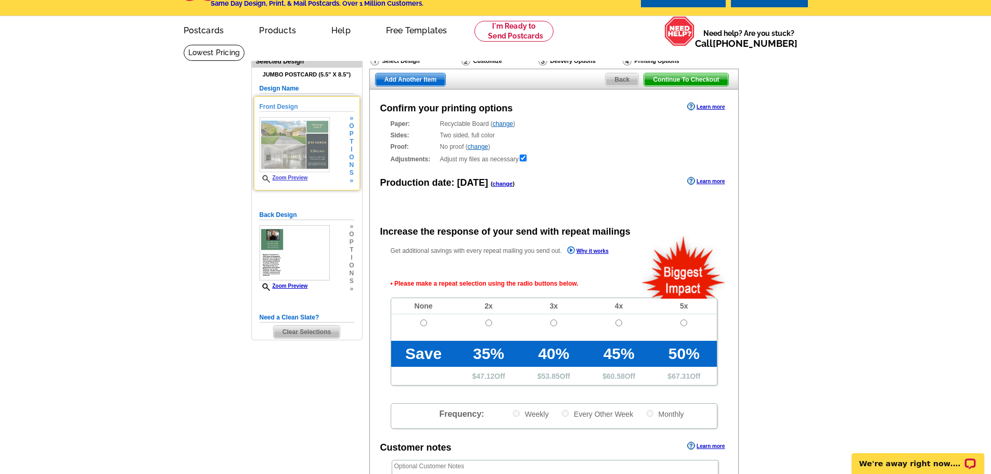
click at [286, 148] on img at bounding box center [294, 144] width 70 height 55
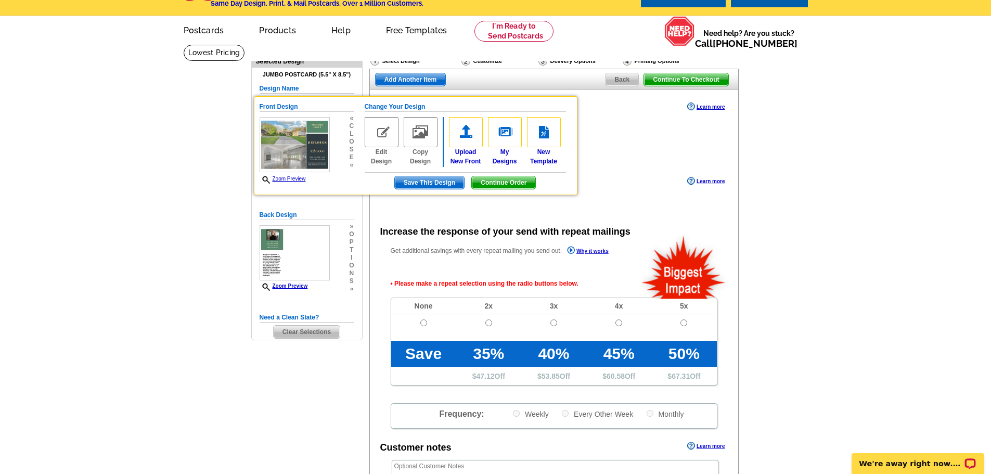
click at [591, 189] on div "Production date: Today ( change ) Learn more" at bounding box center [554, 182] width 368 height 16
click at [500, 183] on span "Continue Order" at bounding box center [503, 182] width 63 height 12
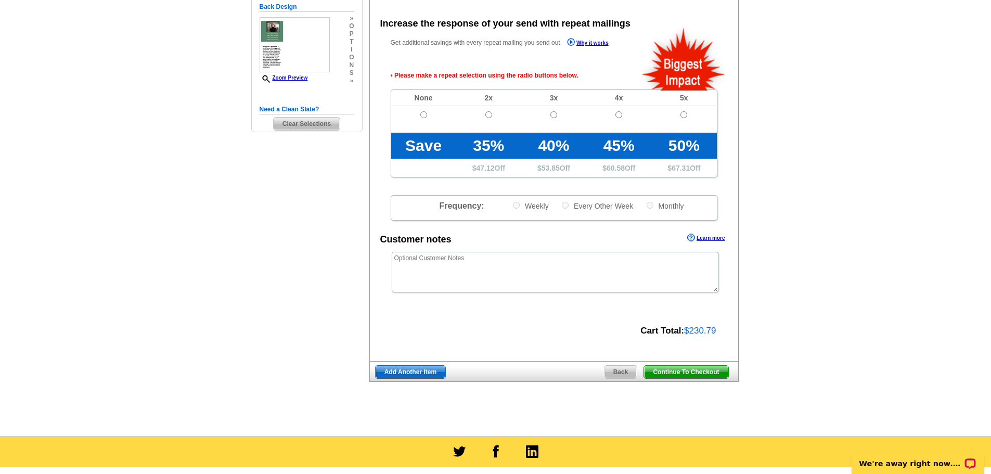
scroll to position [285, 0]
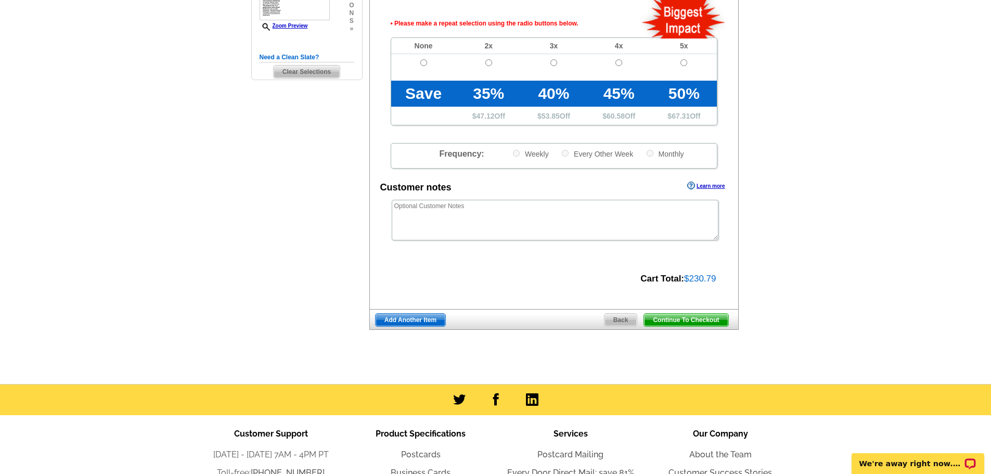
click at [680, 320] on span "Continue To Checkout" at bounding box center [686, 320] width 84 height 12
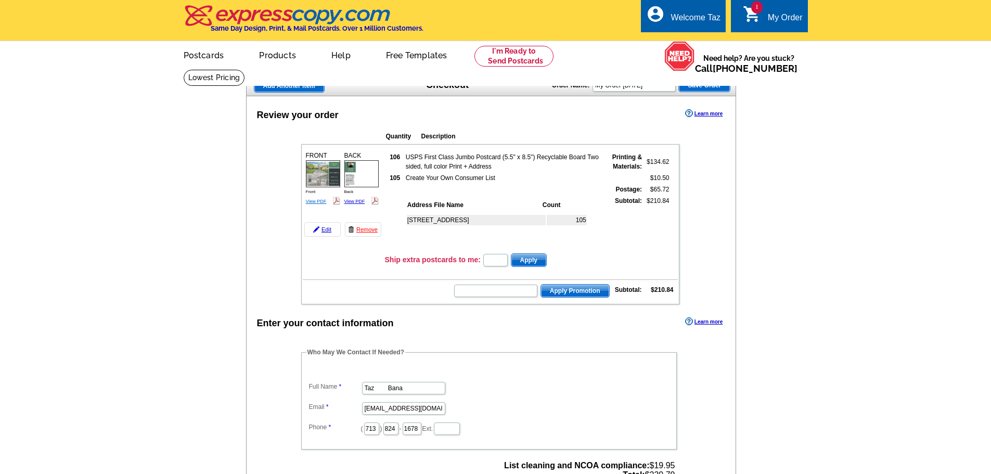
click at [311, 200] on link "View PDF" at bounding box center [316, 201] width 21 height 5
click at [488, 296] on input "text" at bounding box center [495, 290] width 83 height 12
paste input "PMUSA50"
type input "PMUSA50"
click at [571, 293] on span "Apply Promotion" at bounding box center [575, 290] width 68 height 12
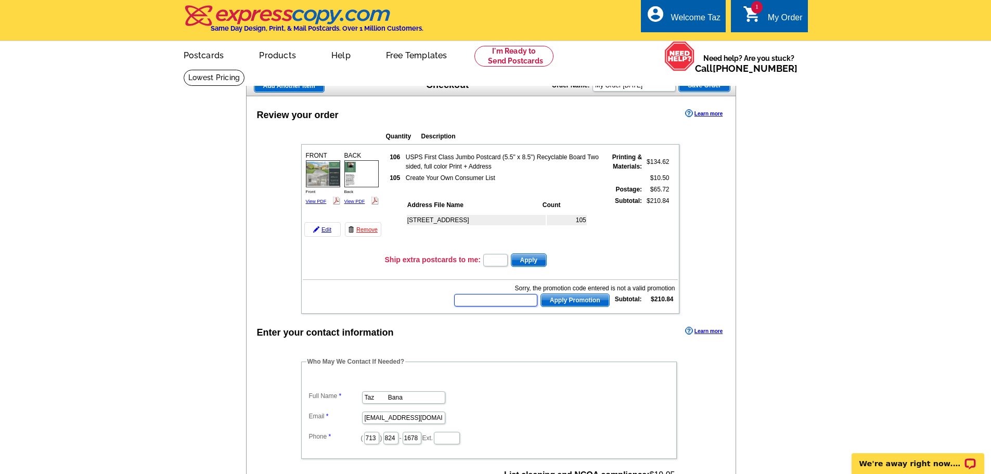
click at [496, 299] on input "text" at bounding box center [495, 300] width 83 height 12
paste input "HURRY40"
type input "HURRY40"
click at [562, 300] on span "Apply Promotion" at bounding box center [575, 300] width 68 height 12
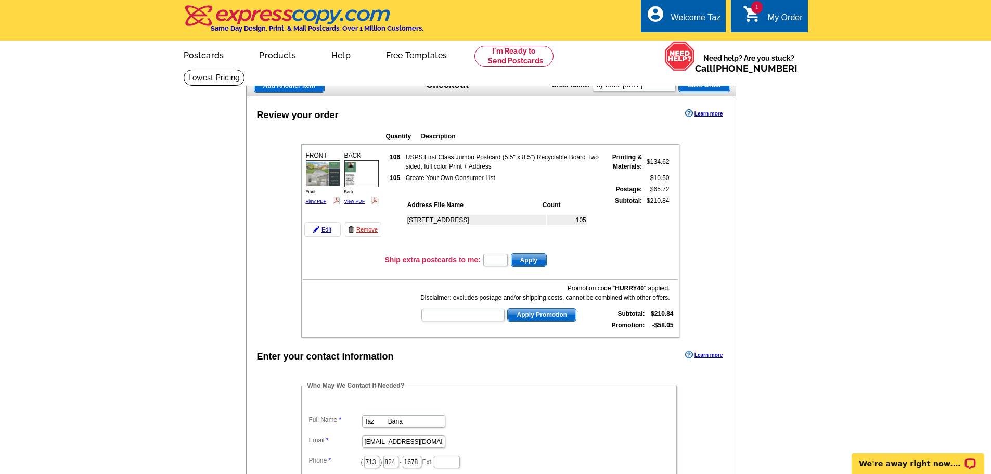
scroll to position [52, 0]
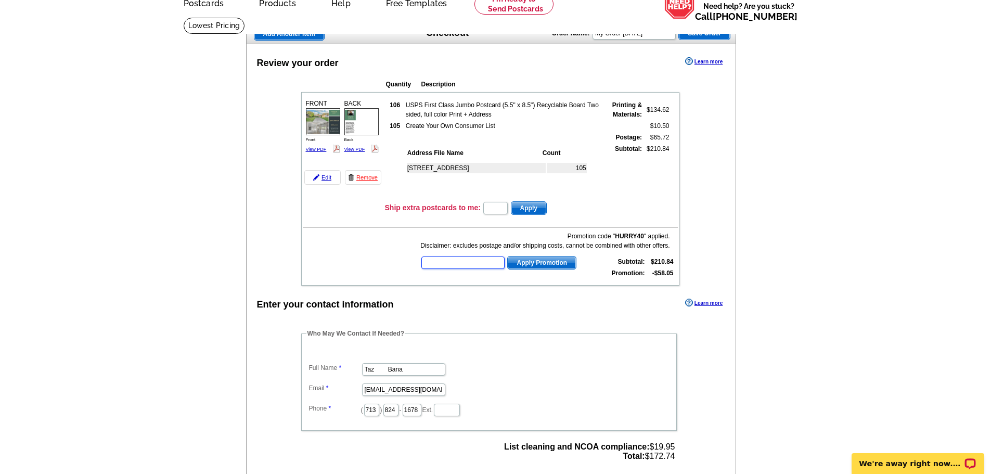
click at [470, 263] on input "text" at bounding box center [462, 262] width 83 height 12
paste input "E0703"
type input "E0703"
click at [544, 264] on span "Apply Promotion" at bounding box center [541, 262] width 68 height 12
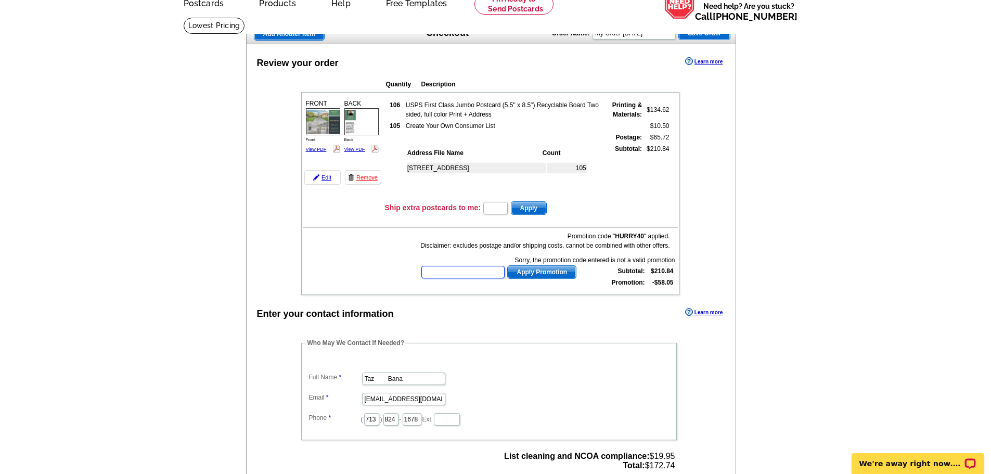
click at [475, 273] on input "text" at bounding box center [462, 272] width 83 height 12
paste input "exnew2022"
type input "exnew2022"
click at [541, 272] on span "Apply Promotion" at bounding box center [541, 272] width 68 height 12
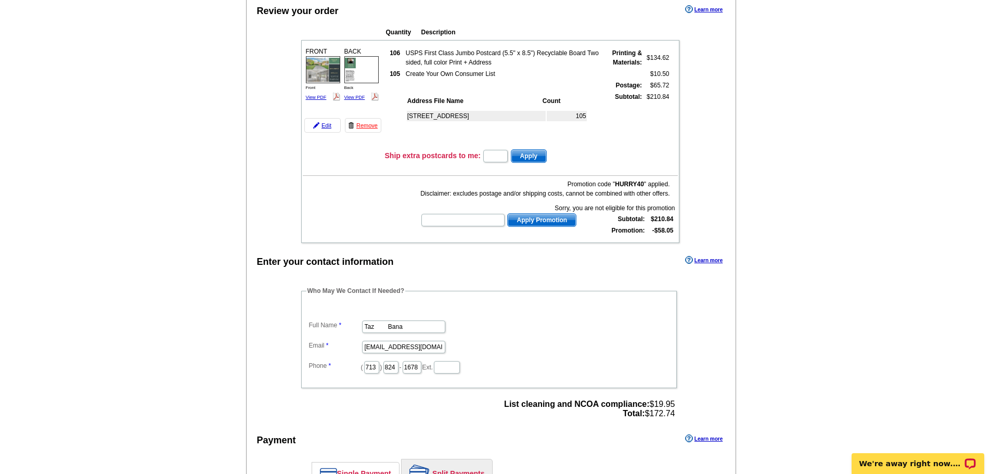
scroll to position [156, 0]
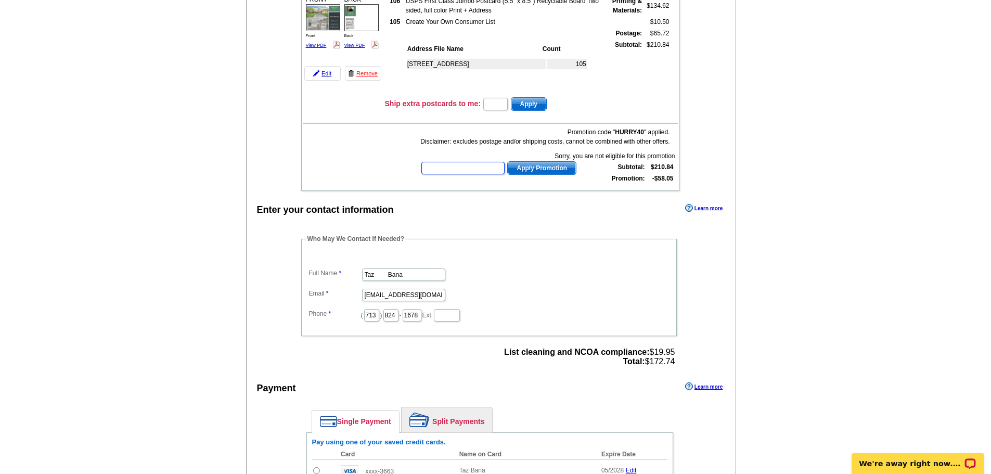
click at [458, 167] on input "text" at bounding box center [462, 168] width 83 height 12
paste input "WEB1360"
type input "WEB1360"
click at [546, 170] on span "Apply Promotion" at bounding box center [541, 168] width 68 height 12
click at [464, 168] on input "text" at bounding box center [462, 168] width 83 height 12
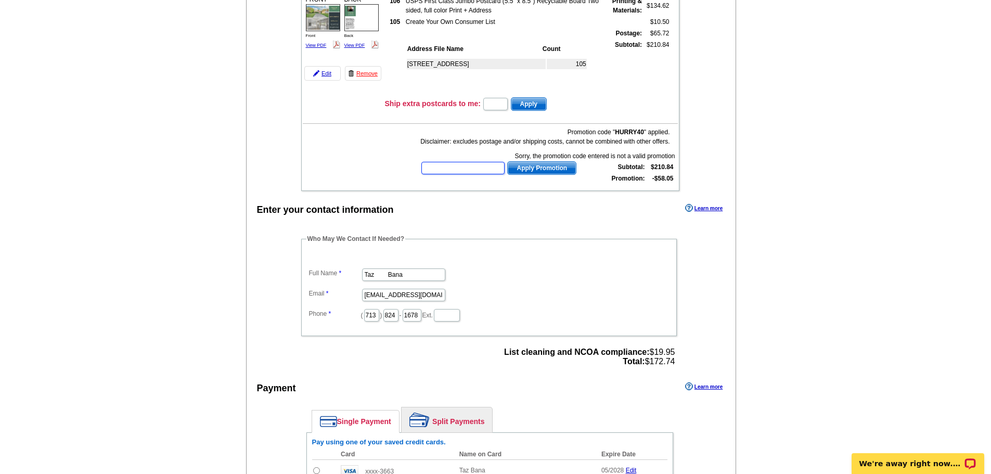
paste input "HURRY40"
type input "HURRY40"
click at [532, 171] on span "Apply Promotion" at bounding box center [541, 168] width 68 height 12
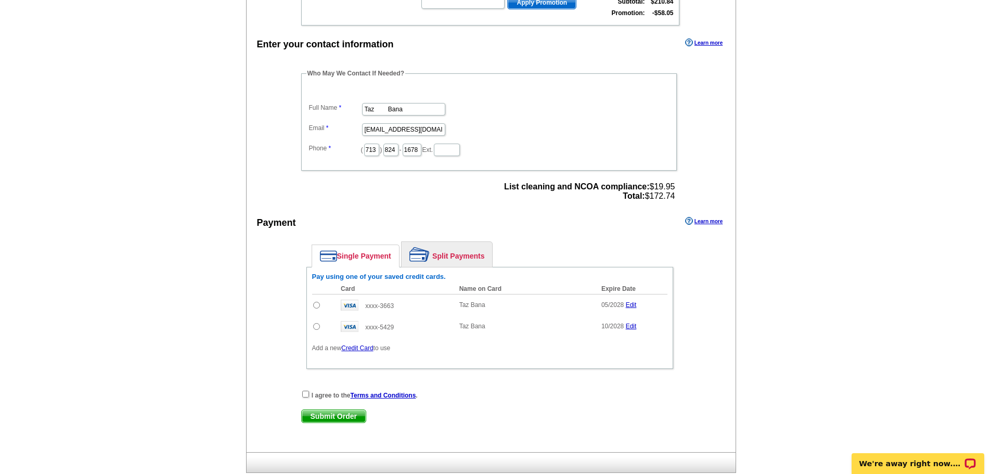
scroll to position [364, 0]
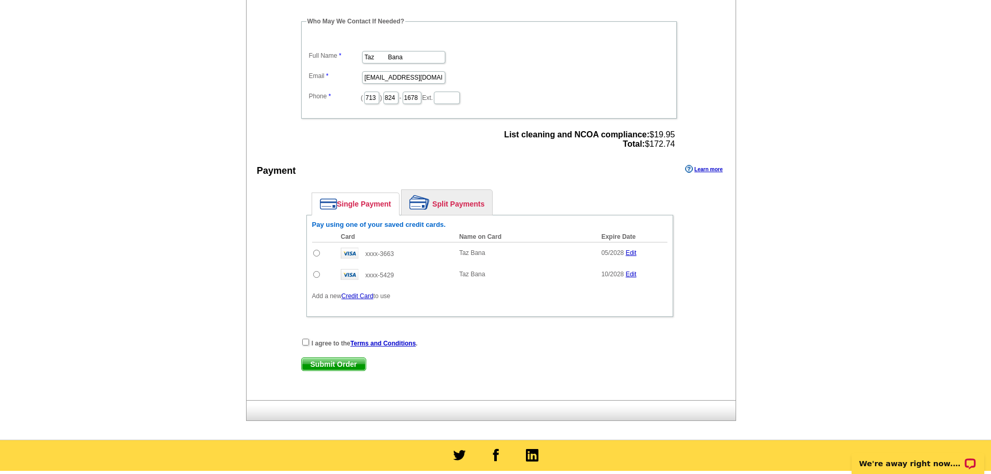
click at [316, 276] on input "radio" at bounding box center [316, 274] width 7 height 7
radio input "true"
click at [316, 255] on input "radio" at bounding box center [316, 253] width 7 height 7
radio input "true"
click at [306, 343] on input "checkbox" at bounding box center [305, 341] width 7 height 7
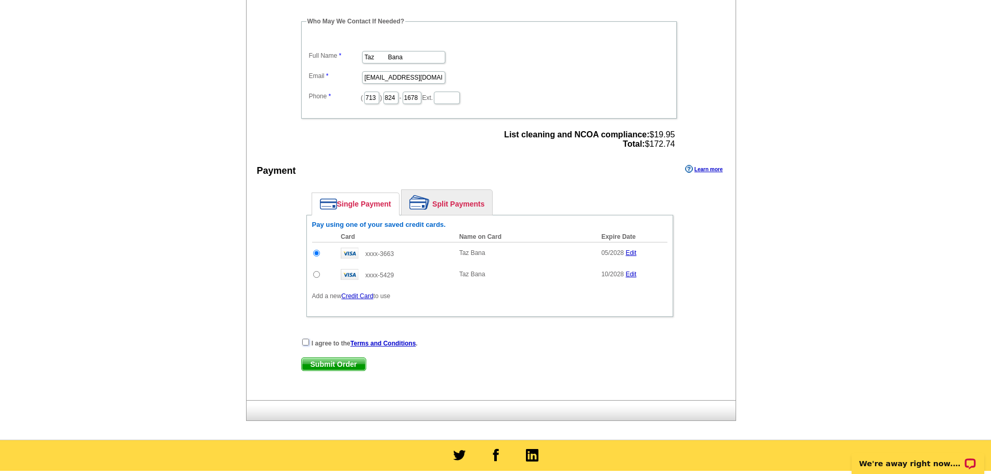
checkbox input "true"
click at [337, 365] on span "Submit Order" at bounding box center [334, 364] width 64 height 12
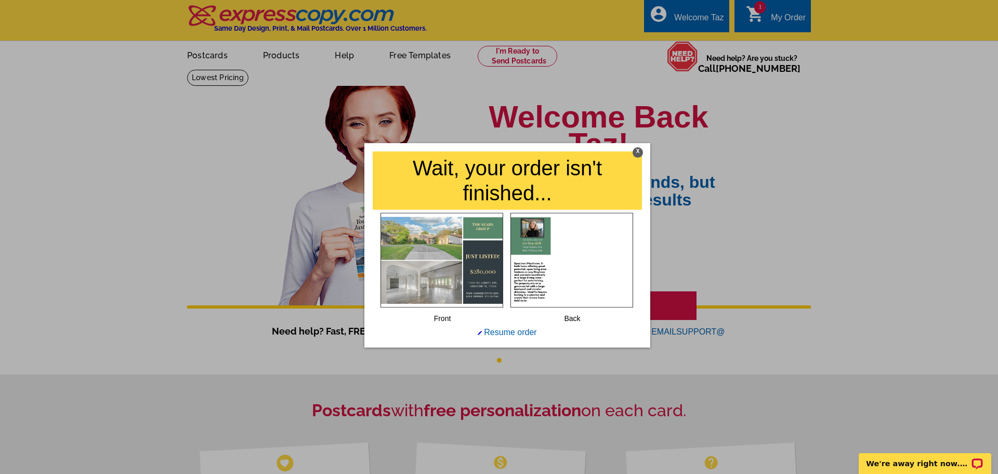
click at [640, 152] on div "X" at bounding box center [638, 152] width 10 height 10
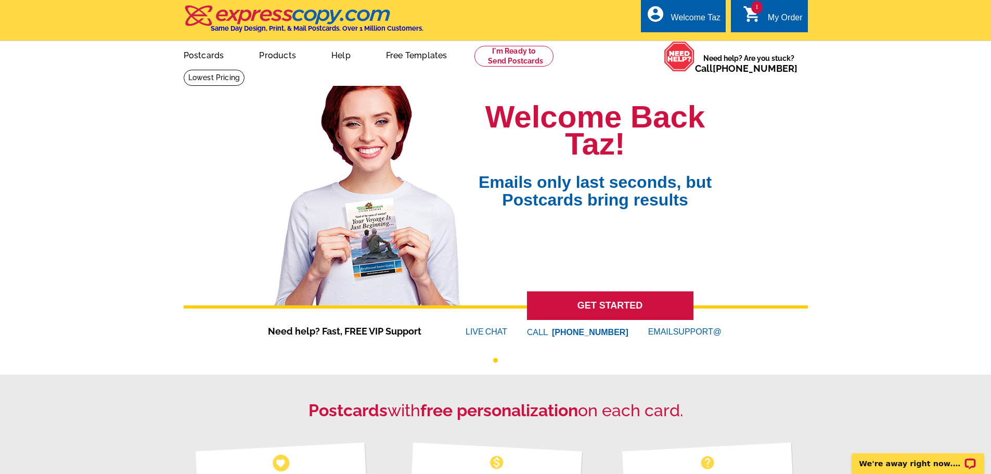
click at [784, 20] on div "My Order" at bounding box center [784, 20] width 35 height 15
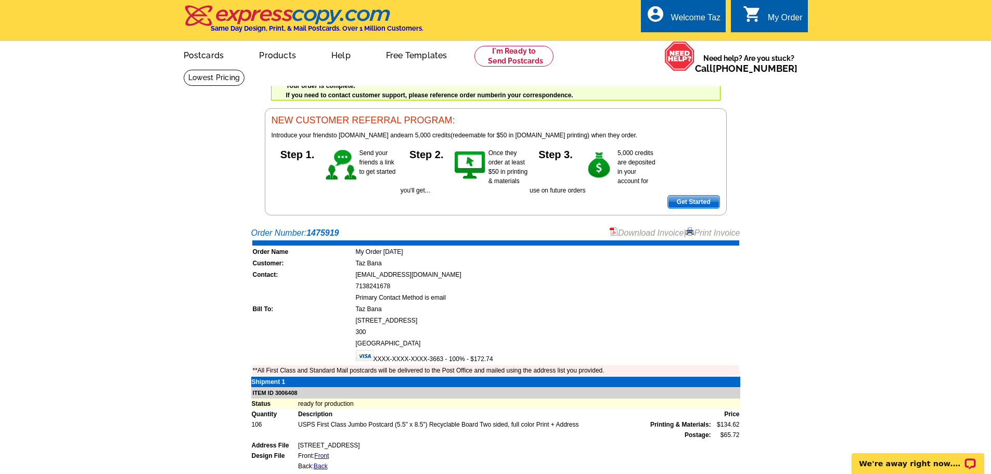
click at [656, 232] on link "Download Invoice" at bounding box center [646, 232] width 74 height 9
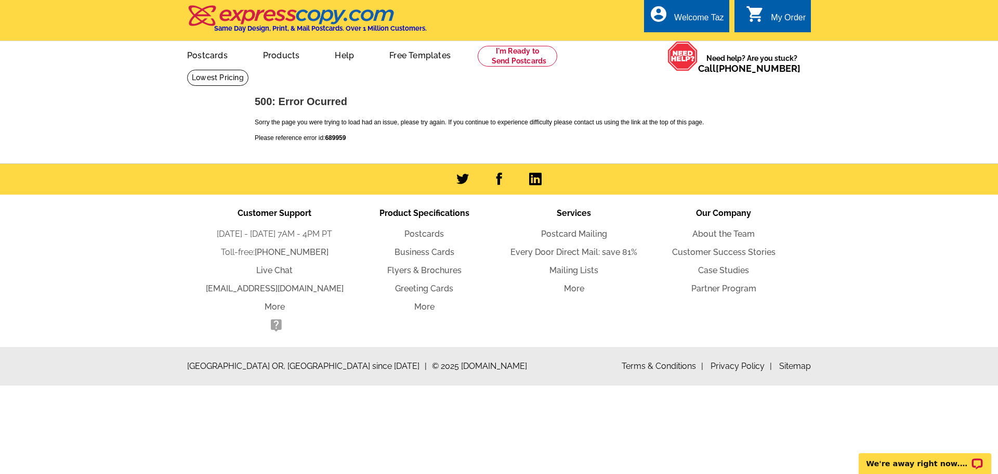
click at [758, 25] on div "0 shopping_cart My Order" at bounding box center [773, 15] width 76 height 33
click at [699, 39] on link "My Account" at bounding box center [698, 39] width 45 height 9
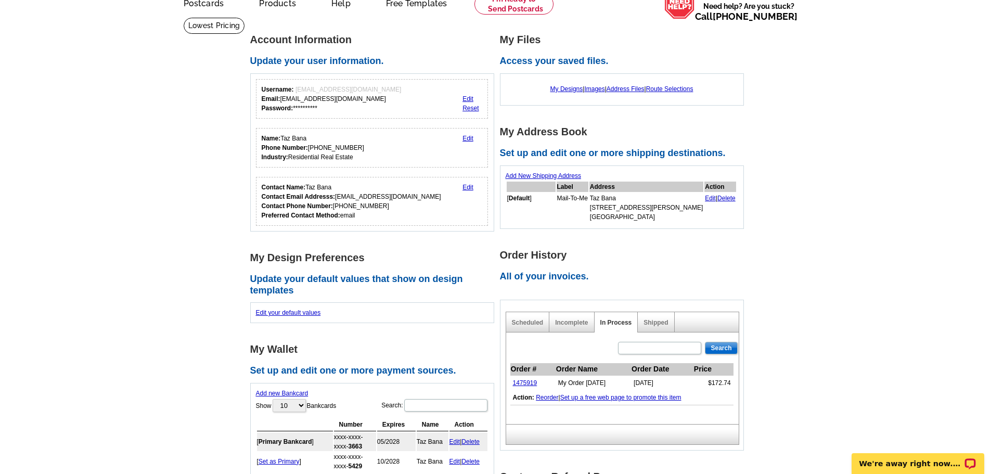
scroll to position [104, 0]
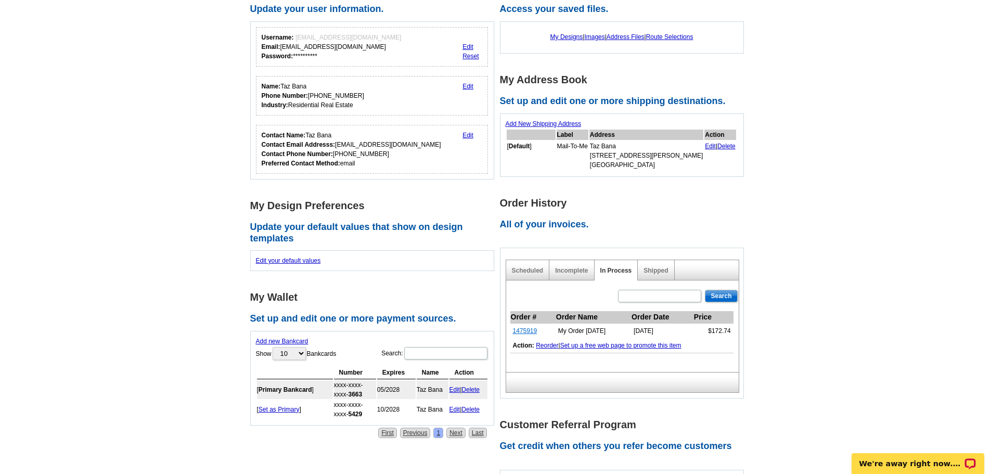
click at [527, 332] on link "1475919" at bounding box center [525, 330] width 24 height 7
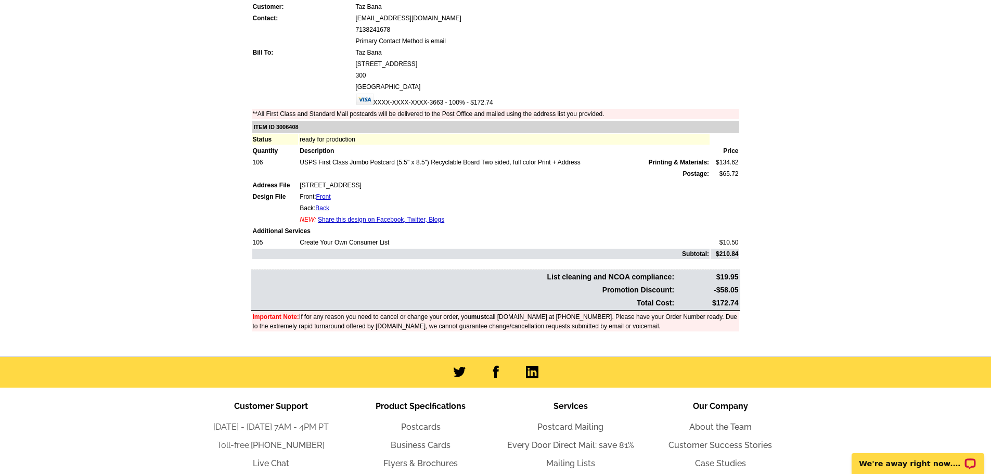
scroll to position [52, 0]
